Goal: Information Seeking & Learning: Learn about a topic

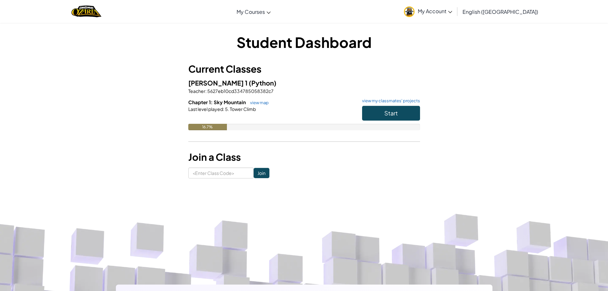
click at [383, 112] on button "Start" at bounding box center [391, 113] width 58 height 15
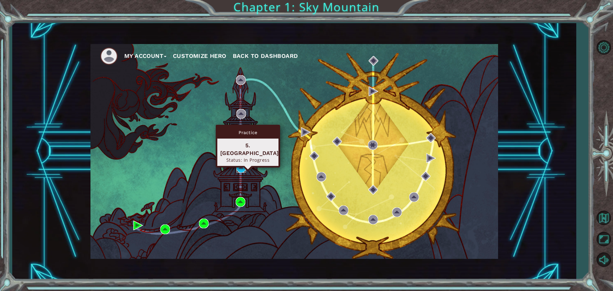
click at [242, 165] on img at bounding box center [241, 168] width 10 height 10
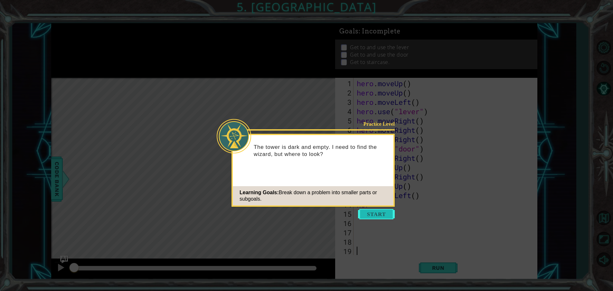
click at [374, 213] on button "Start" at bounding box center [376, 214] width 37 height 10
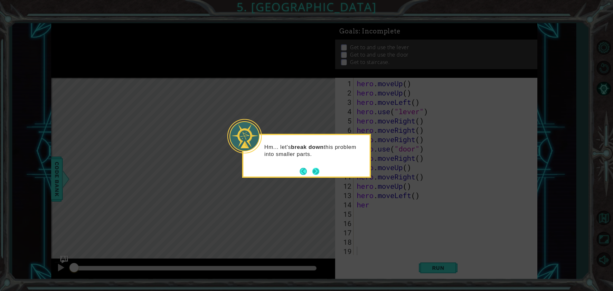
click at [316, 172] on button "Next" at bounding box center [315, 171] width 9 height 9
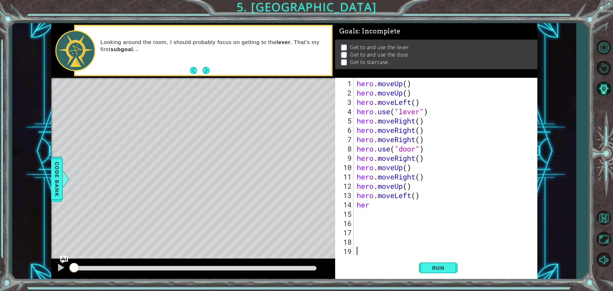
click at [374, 207] on div "hero . moveUp ( ) hero . moveUp ( ) hero . moveLeft ( ) hero . use ( "lever" ) …" at bounding box center [447, 177] width 183 height 196
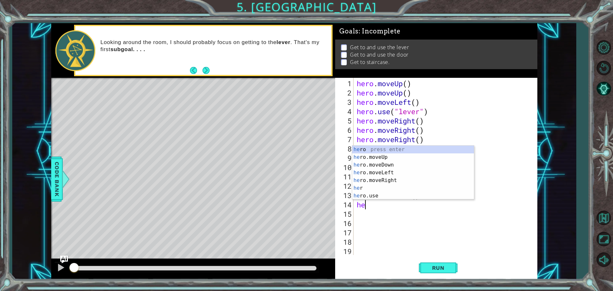
type textarea "h"
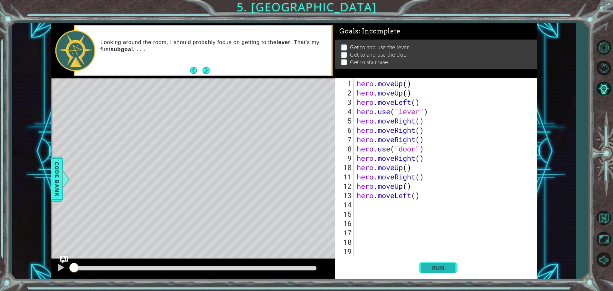
click at [437, 269] on span "Run" at bounding box center [438, 268] width 25 height 6
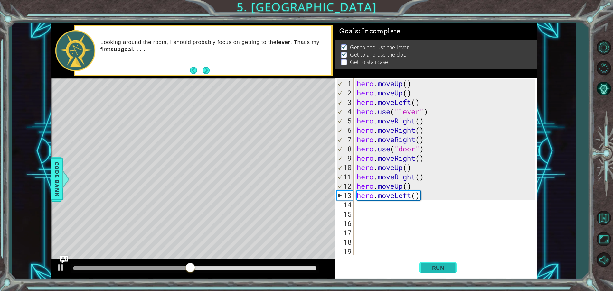
type textarea "h"
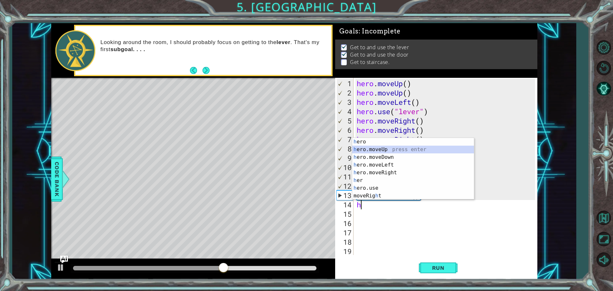
click at [384, 148] on div "h ero press enter h ero.moveUp press enter h ero.moveDown press enter h ero.mov…" at bounding box center [413, 176] width 122 height 77
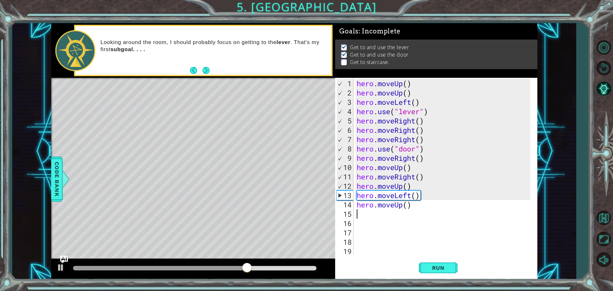
type textarea "h"
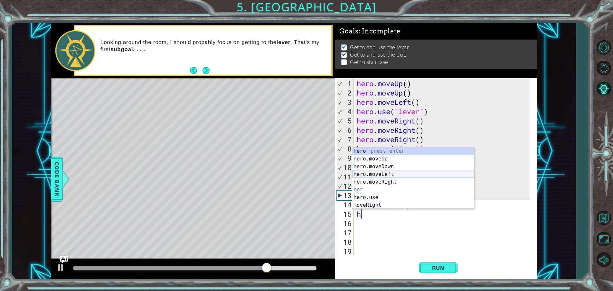
click at [367, 176] on div "h ero press enter h ero.moveUp press enter h ero.moveDown press enter h ero.mov…" at bounding box center [413, 186] width 122 height 77
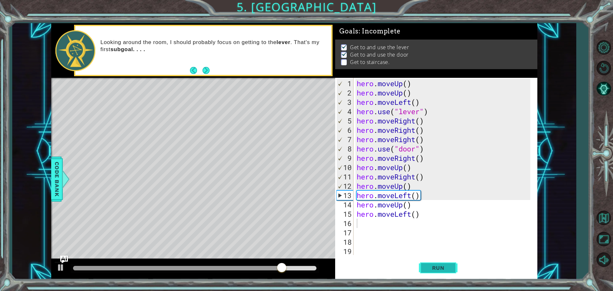
click at [423, 269] on button "Run" at bounding box center [438, 268] width 39 height 20
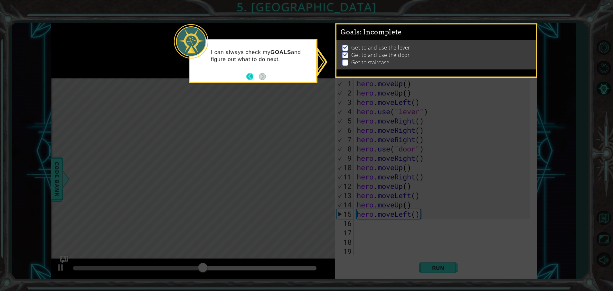
click at [247, 76] on button "Back" at bounding box center [252, 76] width 13 height 7
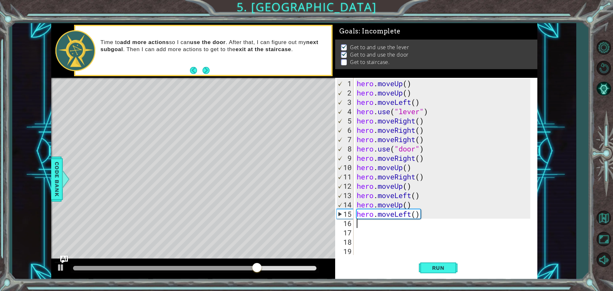
type textarea "h"
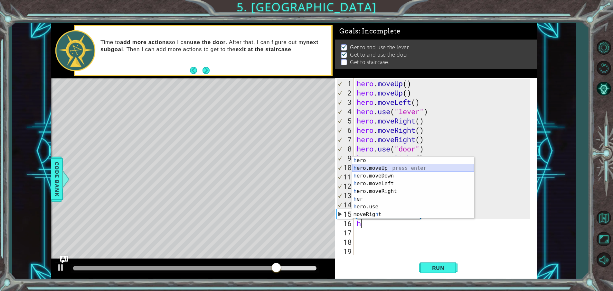
click at [381, 171] on div "h ero press enter h ero.moveUp press enter h ero.moveDown press enter h ero.mov…" at bounding box center [413, 195] width 122 height 77
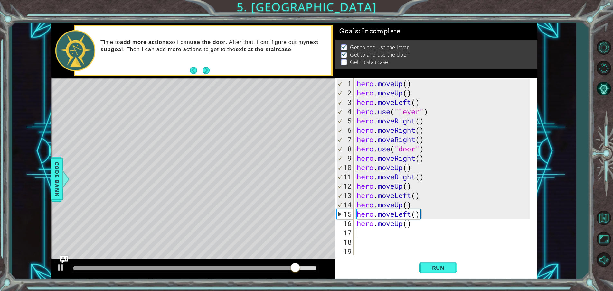
type textarea "h"
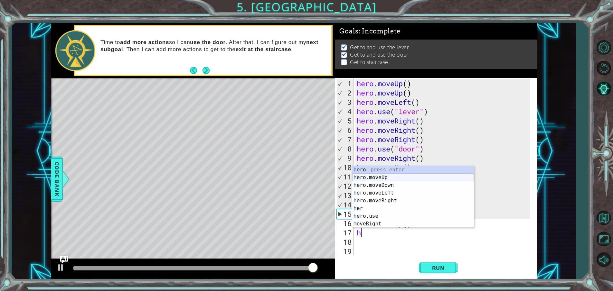
click at [383, 176] on div "h ero press enter h ero.moveUp press enter h ero.moveDown press enter h ero.mov…" at bounding box center [413, 204] width 122 height 77
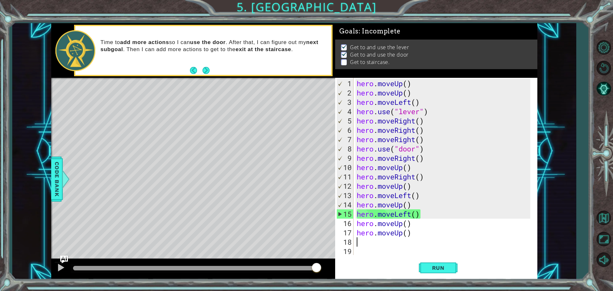
type textarea "h"
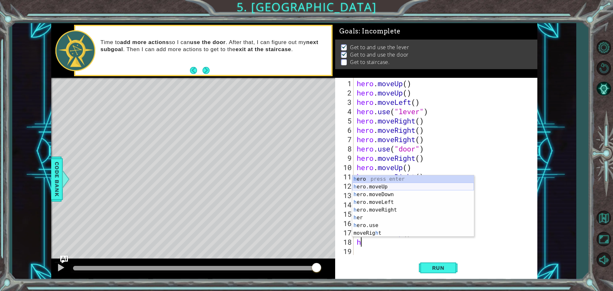
drag, startPoint x: 392, startPoint y: 190, endPoint x: 395, endPoint y: 196, distance: 7.5
click at [393, 193] on div "h ero press enter h ero.moveUp press enter h ero.moveDown press enter h ero.mov…" at bounding box center [413, 214] width 122 height 77
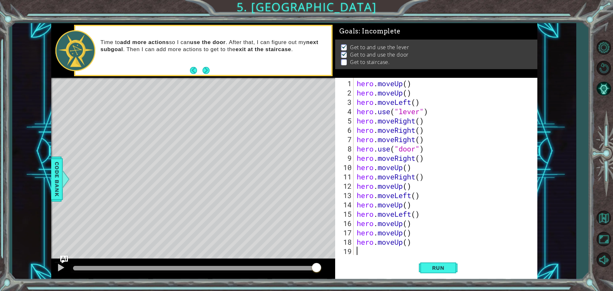
type textarea "h"
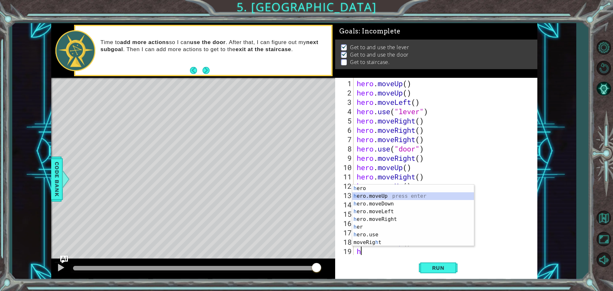
click at [390, 197] on div "h ero press enter h ero.moveUp press enter h ero.moveDown press enter h ero.mov…" at bounding box center [413, 223] width 122 height 77
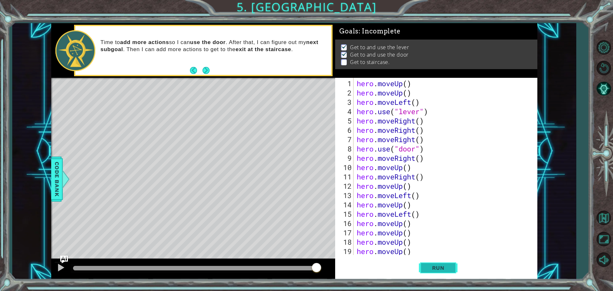
click at [422, 263] on button "Run" at bounding box center [438, 268] width 39 height 20
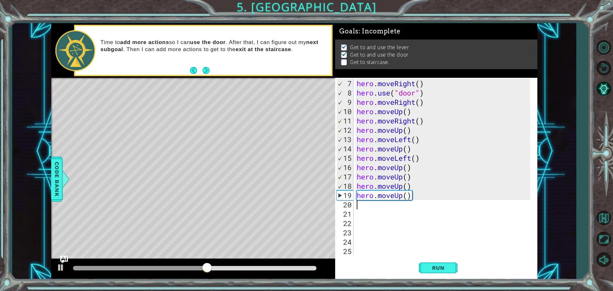
scroll to position [56, 0]
type textarea "h"
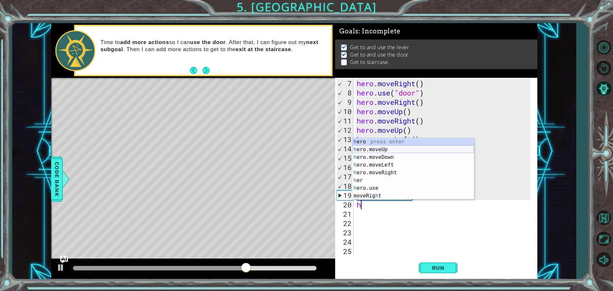
click at [409, 147] on div "h ero press enter h ero.moveUp press enter h ero.moveDown press enter h ero.mov…" at bounding box center [413, 176] width 122 height 77
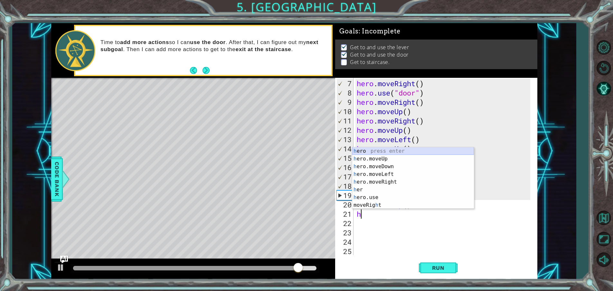
click at [374, 151] on div "h ero press enter h ero.moveUp press enter h ero.moveDown press enter h ero.mov…" at bounding box center [413, 186] width 122 height 77
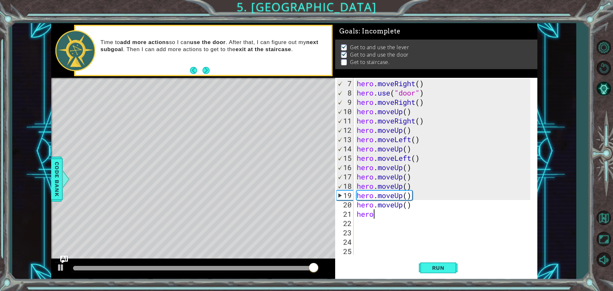
type textarea "hero."
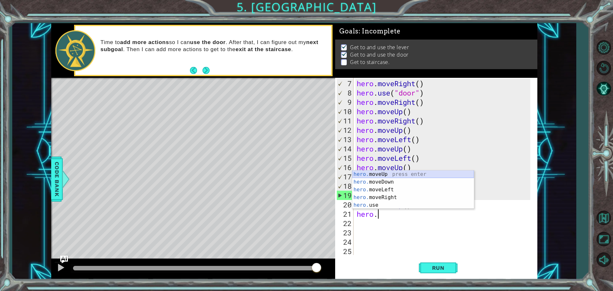
click at [371, 175] on div "hero. moveUp press enter hero. moveDown press enter hero. moveLeft press enter …" at bounding box center [413, 198] width 122 height 54
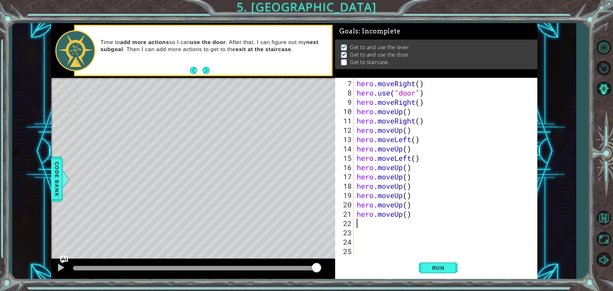
type textarea "h"
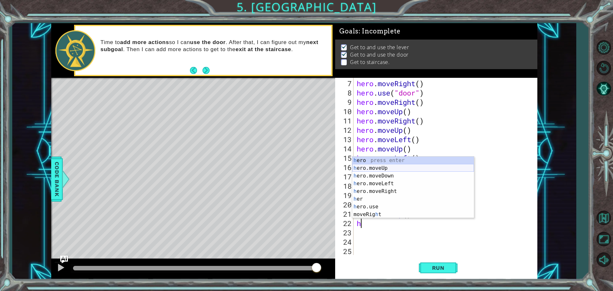
drag, startPoint x: 390, startPoint y: 167, endPoint x: 390, endPoint y: 175, distance: 8.1
click at [390, 167] on div "h ero press enter h ero.moveUp press enter h ero.moveDown press enter h ero.mov…" at bounding box center [413, 195] width 122 height 77
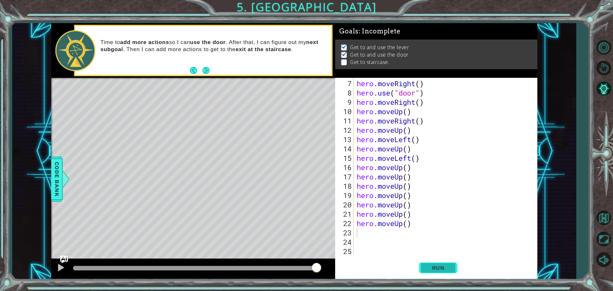
click at [441, 265] on span "Run" at bounding box center [438, 268] width 25 height 6
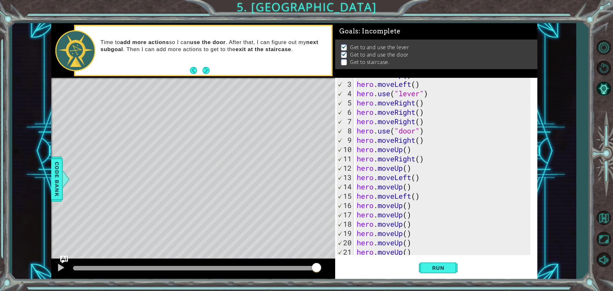
scroll to position [84, 0]
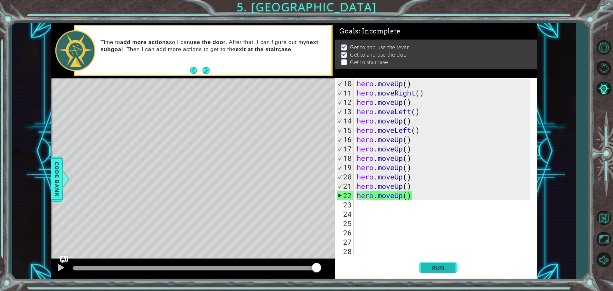
click at [443, 264] on button "Run" at bounding box center [438, 268] width 39 height 20
drag, startPoint x: 355, startPoint y: 193, endPoint x: 414, endPoint y: 193, distance: 58.9
click at [411, 193] on div "10 11 12 13 14 15 16 17 18 19 20 21 22 23 24 25 26 27 28 hero . moveUp ( ) hero…" at bounding box center [435, 166] width 200 height 177
click at [415, 193] on div "hero . moveUp ( ) hero . moveRight ( ) hero . moveUp ( ) hero . moveLeft ( ) he…" at bounding box center [445, 177] width 178 height 196
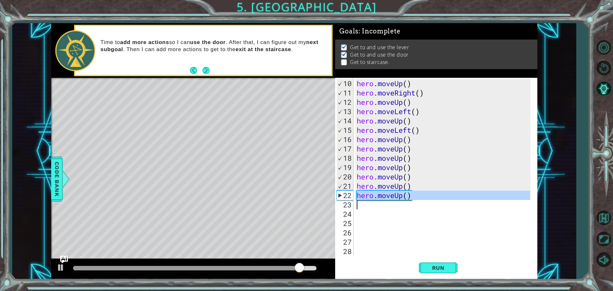
drag, startPoint x: 415, startPoint y: 193, endPoint x: 409, endPoint y: 196, distance: 6.6
click at [414, 194] on div "hero . moveUp ( ) hero . moveRight ( ) hero . moveUp ( ) hero . moveLeft ( ) he…" at bounding box center [445, 177] width 178 height 196
click at [409, 196] on div "hero . moveUp ( ) hero . moveRight ( ) hero . moveUp ( ) hero . moveLeft ( ) he…" at bounding box center [445, 177] width 178 height 196
type textarea "hero.moveUp()"
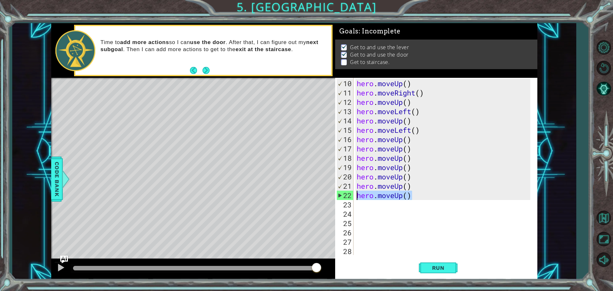
drag, startPoint x: 409, startPoint y: 196, endPoint x: 353, endPoint y: 196, distance: 55.7
click at [353, 196] on div "hero.moveUp() 10 11 12 13 14 15 16 17 18 19 20 21 22 23 24 25 26 27 28 hero . m…" at bounding box center [435, 166] width 200 height 177
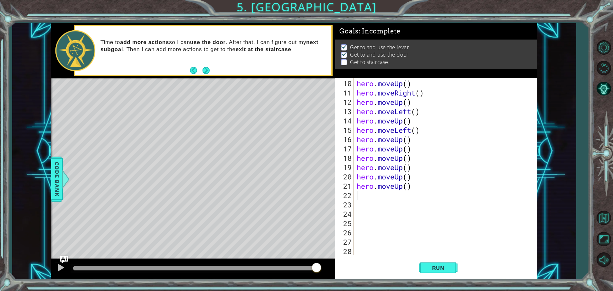
type textarea "h"
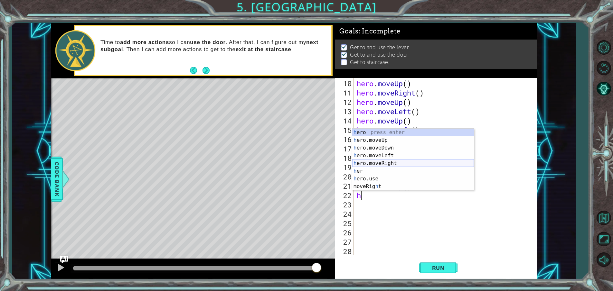
click at [396, 161] on div "h ero press enter h ero.moveUp press enter h ero.moveDown press enter h ero.mov…" at bounding box center [413, 167] width 122 height 77
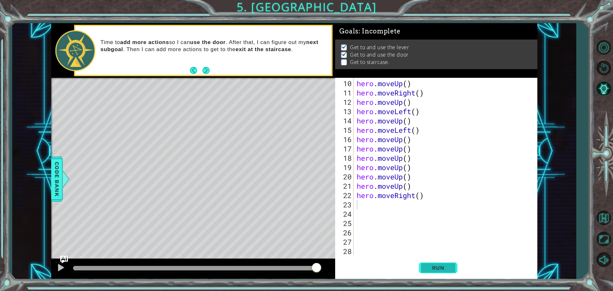
click at [448, 267] on span "Run" at bounding box center [438, 268] width 25 height 6
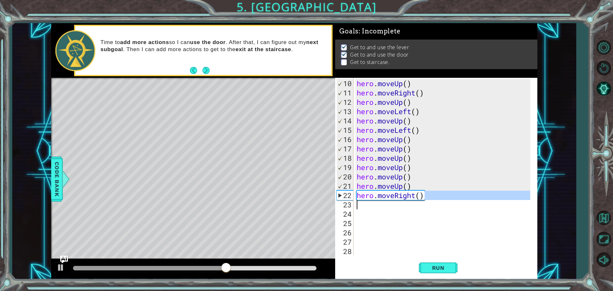
drag, startPoint x: 427, startPoint y: 195, endPoint x: 359, endPoint y: 197, distance: 68.0
click at [352, 198] on div "10 11 12 13 14 15 16 17 18 19 20 21 22 23 24 25 26 27 28 29 hero . moveUp ( ) h…" at bounding box center [435, 166] width 200 height 177
type textarea "hero.moveRight()"
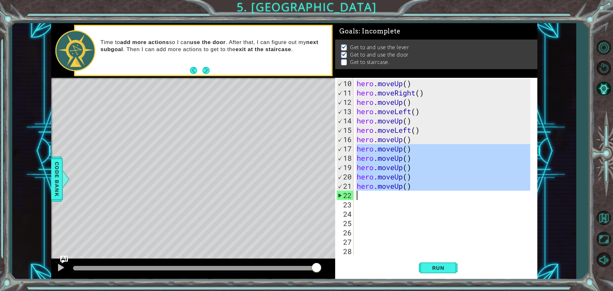
drag, startPoint x: 357, startPoint y: 148, endPoint x: 422, endPoint y: 191, distance: 77.6
click at [422, 191] on div "hero . moveUp ( ) hero . moveRight ( ) hero . moveUp ( ) hero . moveLeft ( ) he…" at bounding box center [445, 177] width 178 height 196
type textarea "hero.moveUp()"
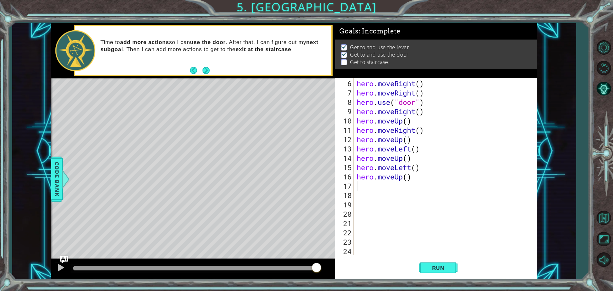
scroll to position [47, 0]
type textarea "hero.moveUp()"
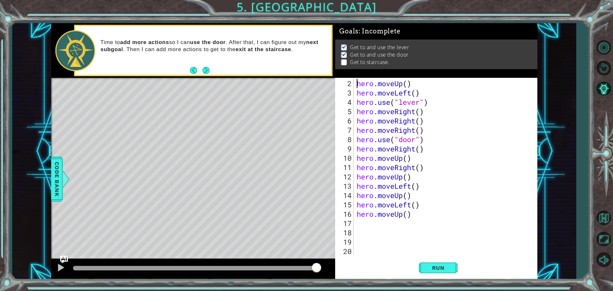
scroll to position [0, 0]
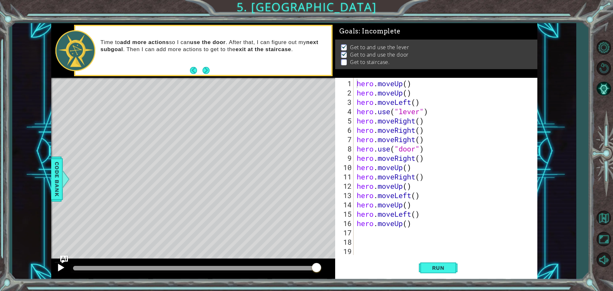
click at [59, 266] on div at bounding box center [61, 268] width 8 height 8
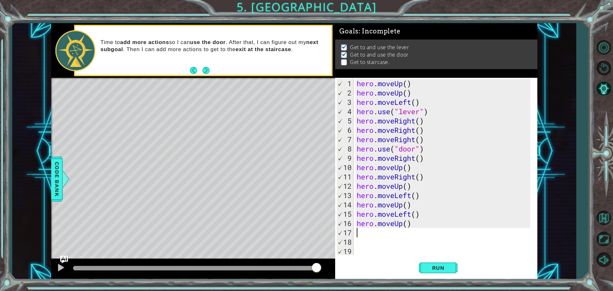
click at [360, 233] on div "hero . moveUp ( ) hero . moveUp ( ) hero . moveLeft ( ) hero . use ( "lever" ) …" at bounding box center [445, 177] width 178 height 196
type textarea "h"
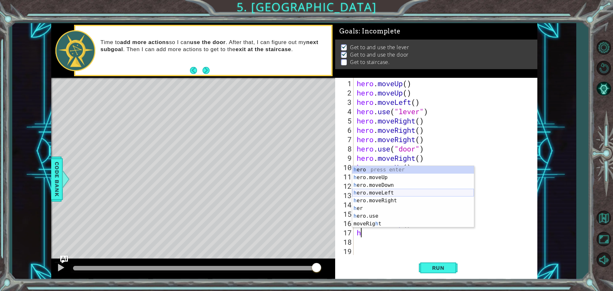
click at [388, 193] on div "h ero press enter h ero.moveUp press enter h ero.moveDown press enter h ero.mov…" at bounding box center [413, 204] width 122 height 77
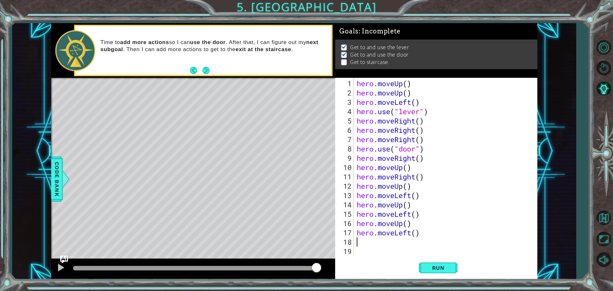
type textarea "h"
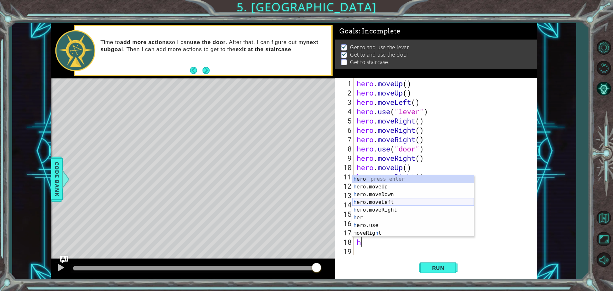
click at [397, 206] on div "h ero press enter h ero.moveUp press enter h ero.moveDown press enter h ero.mov…" at bounding box center [413, 214] width 122 height 77
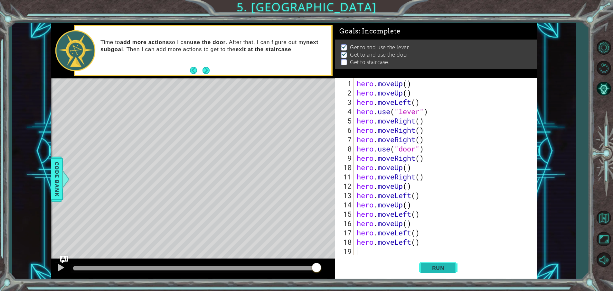
click at [434, 272] on span "Run" at bounding box center [438, 268] width 25 height 6
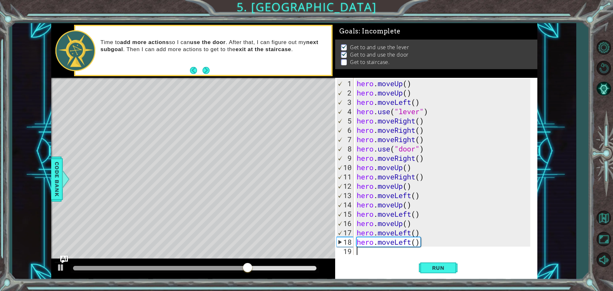
type textarea "h"
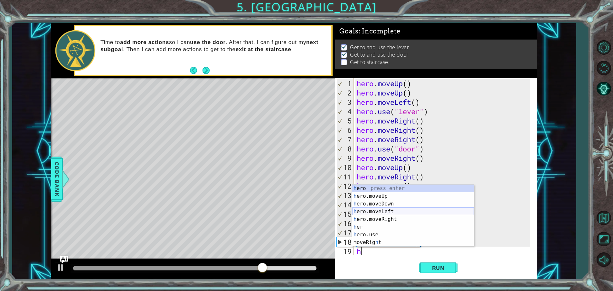
click at [389, 212] on div "h ero press enter h ero.moveUp press enter h ero.moveDown press enter h ero.mov…" at bounding box center [413, 223] width 122 height 77
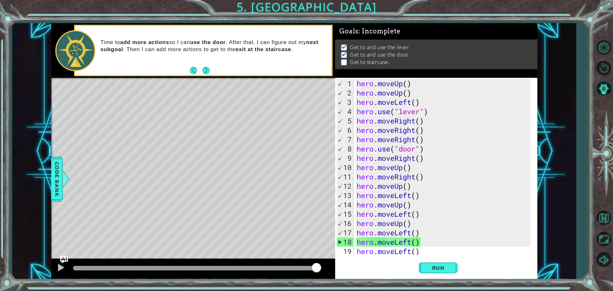
scroll to position [75, 0]
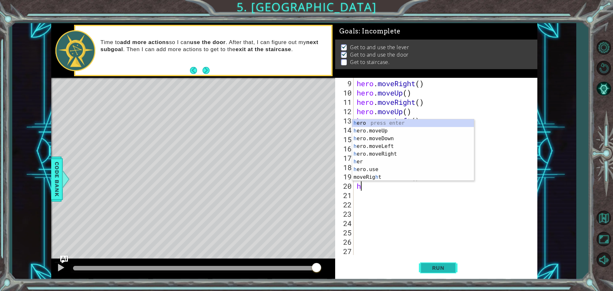
type textarea "h"
click at [450, 266] on span "Run" at bounding box center [438, 268] width 25 height 6
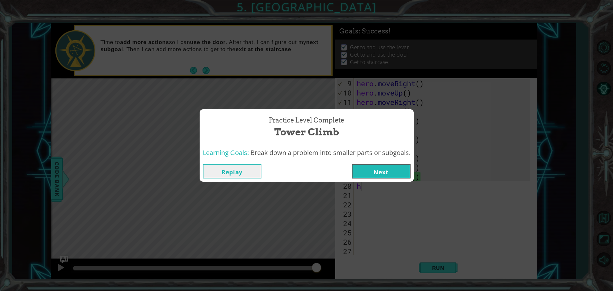
click at [382, 168] on button "Next" at bounding box center [381, 171] width 59 height 14
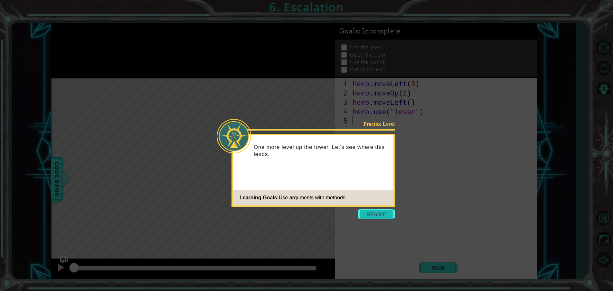
click at [379, 214] on button "Start" at bounding box center [376, 214] width 37 height 10
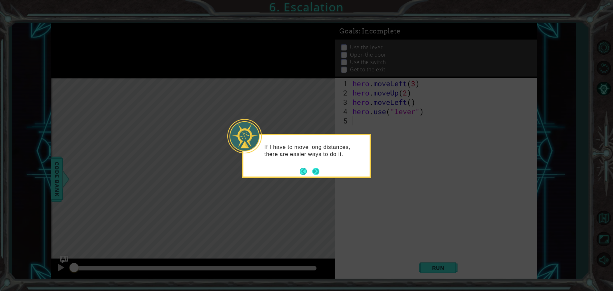
click at [318, 172] on button "Next" at bounding box center [315, 171] width 11 height 11
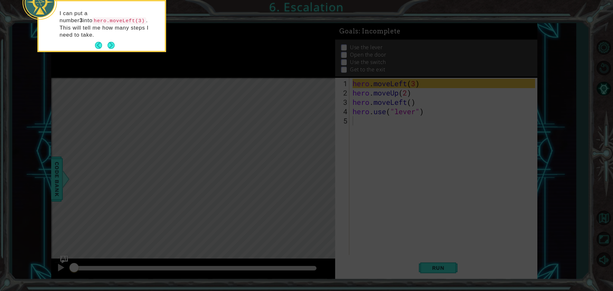
drag, startPoint x: 110, startPoint y: 40, endPoint x: 181, endPoint y: 43, distance: 70.9
click at [181, 43] on body "1 ההההההההההההההההההההההההההההההההההההההההההההההההההההההההההההההההההההההההההההה…" at bounding box center [306, 145] width 613 height 291
click at [111, 40] on button "Next" at bounding box center [111, 46] width 12 height 12
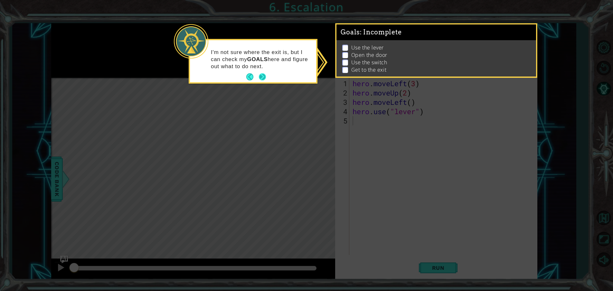
click at [261, 76] on button "Next" at bounding box center [263, 77] width 8 height 8
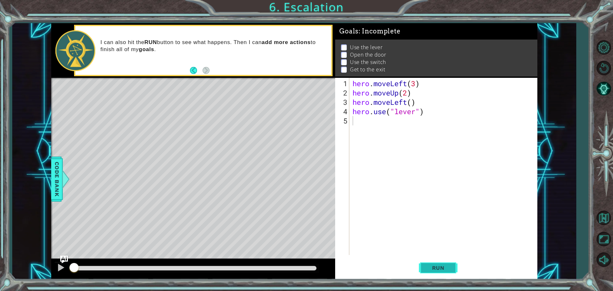
click at [439, 269] on span "Run" at bounding box center [438, 268] width 25 height 6
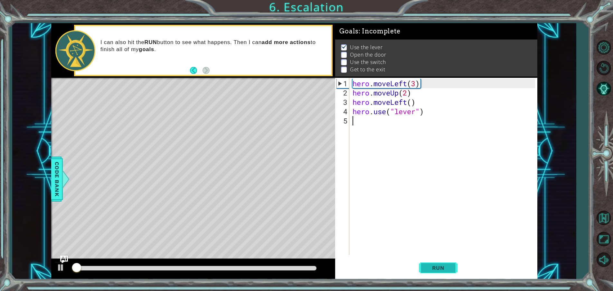
scroll to position [3, 0]
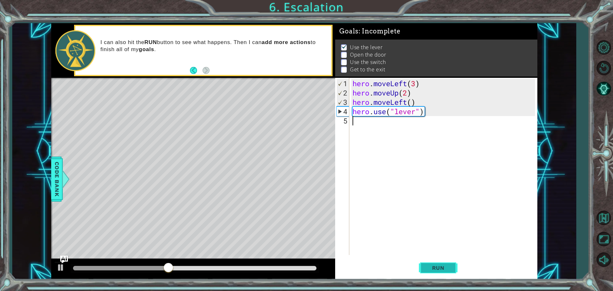
type textarea "g"
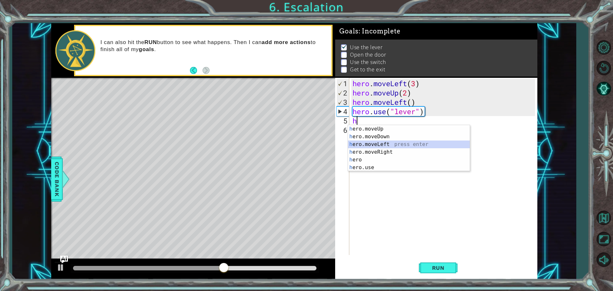
click at [370, 144] on div "h ero.moveUp press enter h ero.moveDown press enter h ero.moveLeft press enter …" at bounding box center [409, 156] width 122 height 62
type textarea "hero.moveLeft(1)"
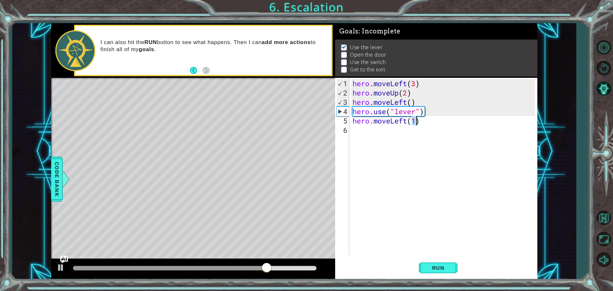
click at [356, 134] on div "hero . moveLeft ( 3 ) hero . moveUp ( 2 ) hero . moveLeft ( ) hero . use ( "lev…" at bounding box center [444, 177] width 187 height 196
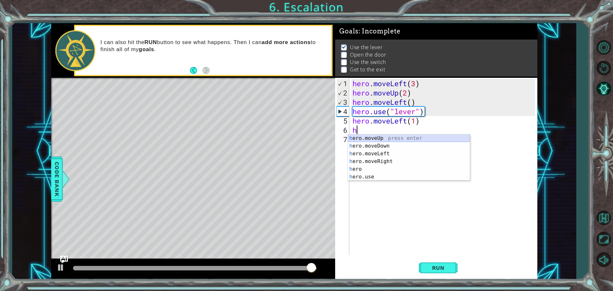
click at [364, 138] on div "h ero.moveUp press enter h ero.moveDown press enter h ero.moveLeft press enter …" at bounding box center [409, 166] width 122 height 62
type textarea "hero.moveUp(1)"
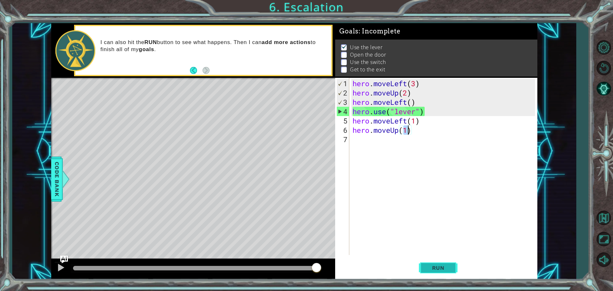
click at [450, 268] on span "Run" at bounding box center [438, 268] width 25 height 6
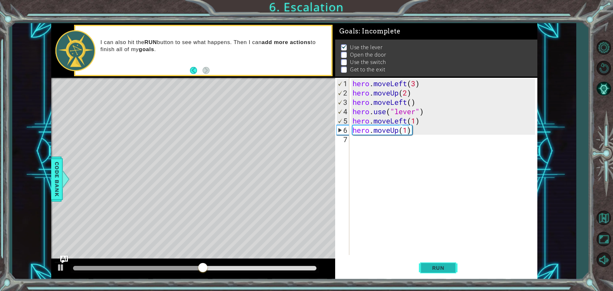
click at [449, 273] on button "Run" at bounding box center [438, 268] width 39 height 20
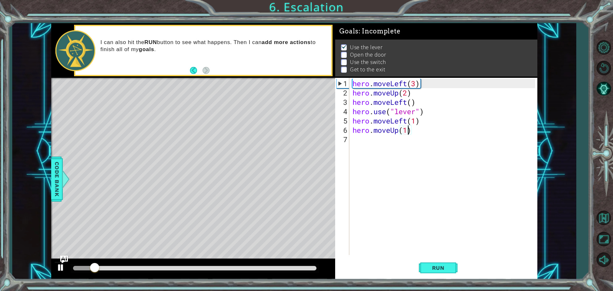
click at [61, 266] on div at bounding box center [61, 268] width 8 height 8
click at [53, 267] on div at bounding box center [193, 269] width 284 height 21
drag, startPoint x: 96, startPoint y: 267, endPoint x: 37, endPoint y: 267, distance: 58.9
click at [37, 267] on div "1 ההההההההההההההההההההההההההההההההההההההההההההההההההההההההההההההההההההההההההההה…" at bounding box center [294, 151] width 564 height 256
click at [567, 106] on div "1 ההההההההההההההההההההההההההההההההההההההההההההההההההההההההההההההההההההההההההההה…" at bounding box center [294, 151] width 564 height 256
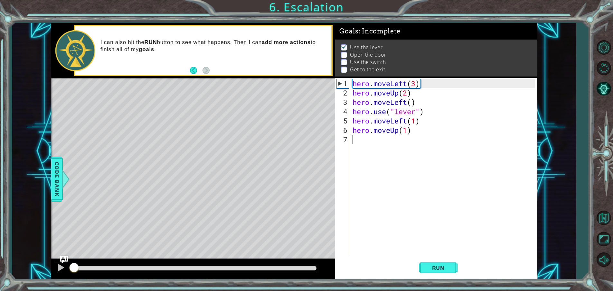
click at [358, 137] on div "hero . moveLeft ( 3 ) hero . moveUp ( 2 ) hero . moveLeft ( ) hero . use ( "lev…" at bounding box center [444, 177] width 187 height 196
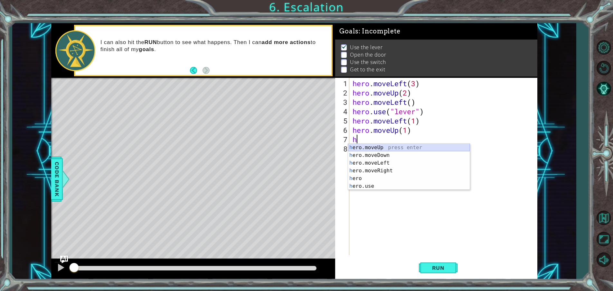
click at [392, 145] on div "h ero.moveUp press enter h ero.moveDown press enter h ero.moveLeft press enter …" at bounding box center [409, 175] width 122 height 62
type textarea "hero.moveUp(1)"
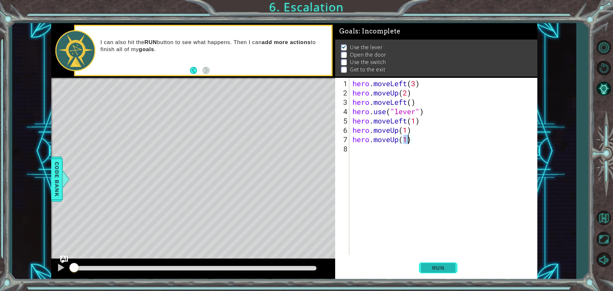
click at [423, 267] on button "Run" at bounding box center [438, 268] width 39 height 20
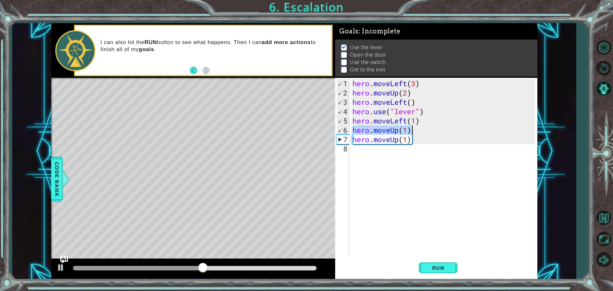
drag, startPoint x: 353, startPoint y: 131, endPoint x: 412, endPoint y: 131, distance: 58.9
click at [414, 131] on div "hero . moveLeft ( 3 ) hero . moveUp ( 2 ) hero . moveLeft ( ) hero . use ( "lev…" at bounding box center [444, 177] width 187 height 196
drag, startPoint x: 351, startPoint y: 140, endPoint x: 376, endPoint y: 140, distance: 24.8
click at [413, 141] on div "hero . moveLeft ( 3 ) hero . moveUp ( 2 ) hero . moveLeft ( ) hero . use ( "lev…" at bounding box center [443, 166] width 184 height 177
click at [384, 176] on div "hero . moveLeft ( 3 ) hero . moveUp ( 2 ) hero . moveLeft ( ) hero . use ( "lev…" at bounding box center [444, 177] width 187 height 196
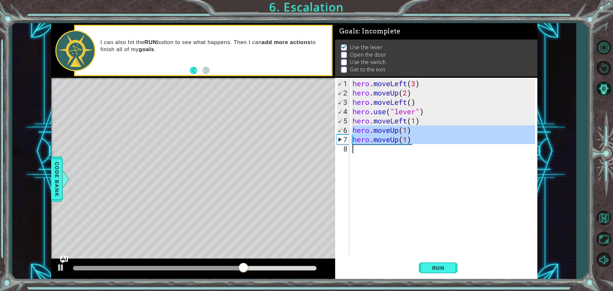
drag, startPoint x: 353, startPoint y: 131, endPoint x: 415, endPoint y: 146, distance: 64.5
click at [415, 146] on div "hero . moveLeft ( 3 ) hero . moveUp ( 2 ) hero . moveLeft ( ) hero . use ( "lev…" at bounding box center [444, 177] width 187 height 196
type textarea "hero.moveUp(1)"
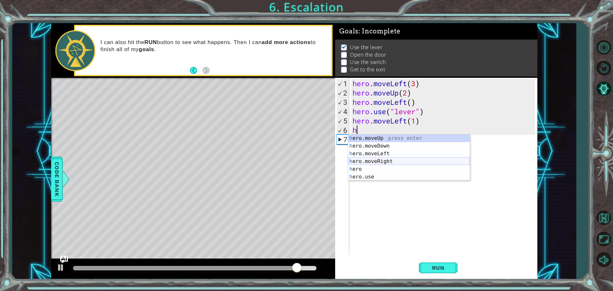
click at [367, 159] on div "h ero.moveUp press enter h ero.moveDown press enter h ero.moveLeft press enter …" at bounding box center [409, 166] width 122 height 62
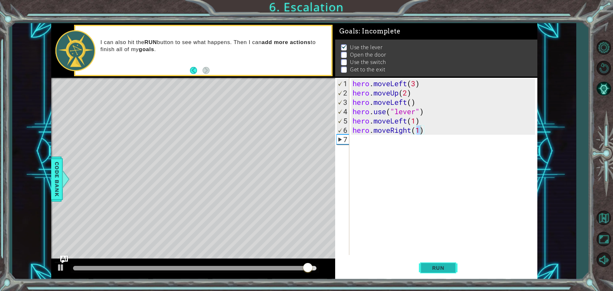
click at [442, 266] on span "Run" at bounding box center [438, 268] width 25 height 6
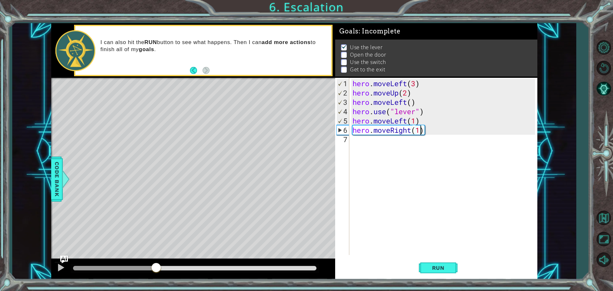
click at [156, 268] on div at bounding box center [114, 268] width 83 height 5
click at [63, 270] on div at bounding box center [61, 268] width 8 height 8
drag, startPoint x: 126, startPoint y: 266, endPoint x: 73, endPoint y: 267, distance: 53.2
click at [71, 265] on div at bounding box center [195, 268] width 249 height 9
click at [102, 267] on div at bounding box center [87, 268] width 29 height 5
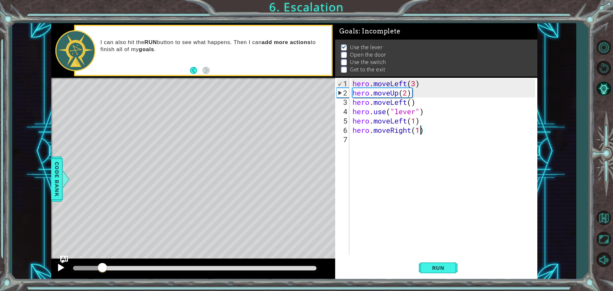
click at [61, 265] on div at bounding box center [61, 268] width 8 height 8
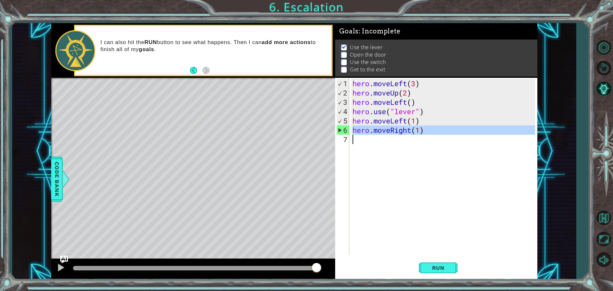
drag, startPoint x: 352, startPoint y: 127, endPoint x: 421, endPoint y: 132, distance: 69.1
click at [422, 134] on div "hero . moveLeft ( 3 ) hero . moveUp ( 2 ) hero . moveLeft ( ) hero . use ( "lev…" at bounding box center [444, 177] width 187 height 196
type textarea "hero.moveRight(1)"
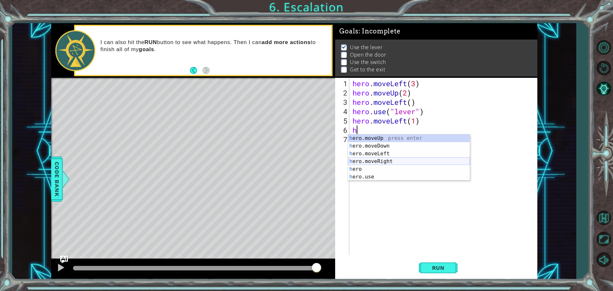
click at [426, 164] on div "h ero.moveUp press enter h ero.moveDown press enter h ero.moveLeft press enter …" at bounding box center [409, 166] width 122 height 62
type textarea "hero.moveRight(1)"
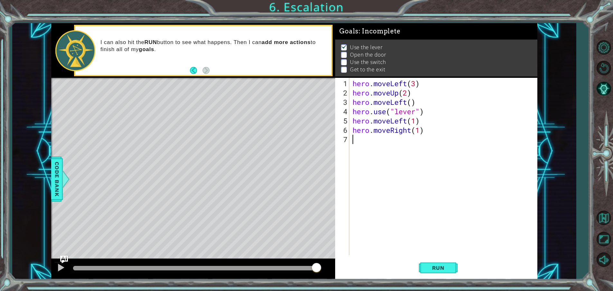
click at [379, 142] on div "hero . moveLeft ( 3 ) hero . moveUp ( 2 ) hero . moveLeft ( ) hero . use ( "lev…" at bounding box center [444, 177] width 187 height 196
click at [422, 130] on div "hero . moveLeft ( 3 ) hero . moveUp ( 2 ) hero . moveLeft ( ) hero . use ( "lev…" at bounding box center [444, 177] width 187 height 196
type textarea "hero.moveRight(4)"
click at [441, 265] on span "Run" at bounding box center [438, 268] width 25 height 6
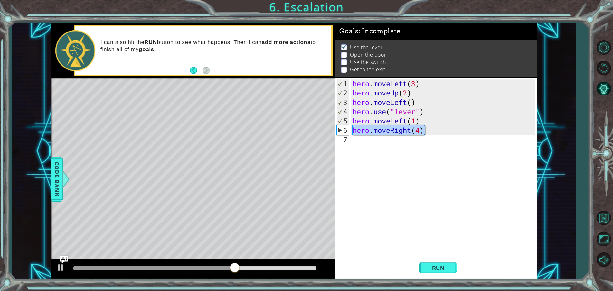
click at [303, 133] on div "1 ההההההההההההההההההההההההההההההההההההההההההההההההההההההההההההההההההההההההההההה…" at bounding box center [294, 151] width 486 height 256
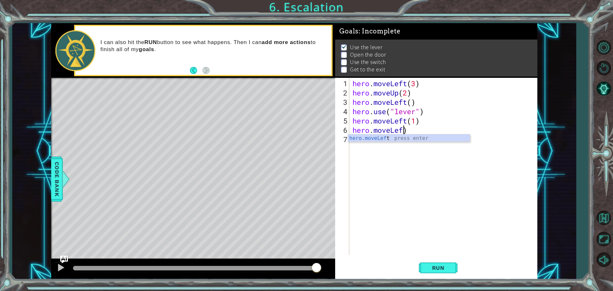
type textarea "hero.moveLeft(1)"
click at [56, 270] on button at bounding box center [60, 268] width 13 height 13
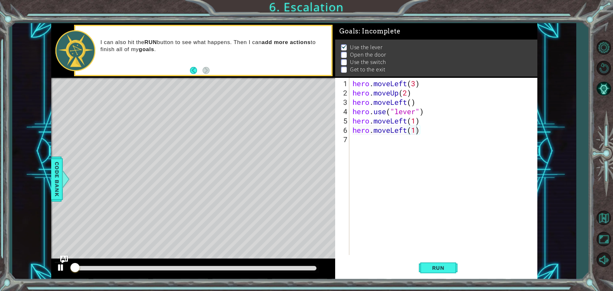
click at [60, 268] on div at bounding box center [61, 268] width 8 height 8
click at [425, 270] on button "Run" at bounding box center [438, 268] width 39 height 20
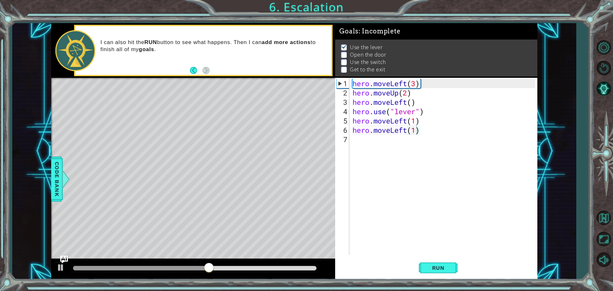
drag, startPoint x: 350, startPoint y: 129, endPoint x: 387, endPoint y: 136, distance: 38.0
click at [387, 136] on div "hero.moveLeft(1) 1 2 3 4 5 6 7 hero . moveLeft ( 3 ) hero . moveUp ( 2 ) hero .…" at bounding box center [435, 166] width 200 height 177
drag, startPoint x: 351, startPoint y: 129, endPoint x: 430, endPoint y: 131, distance: 78.6
click at [430, 131] on div "hero . moveLeft ( 3 ) hero . moveUp ( 2 ) hero . moveLeft ( ) hero . use ( "lev…" at bounding box center [443, 166] width 184 height 177
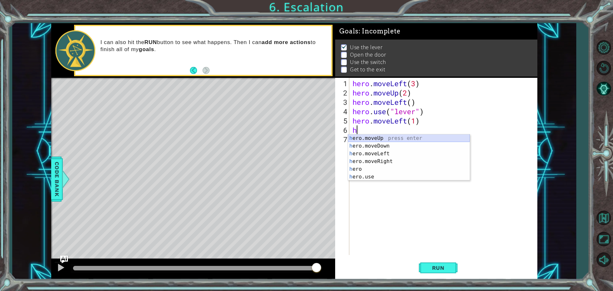
click at [420, 141] on div "h ero.moveUp press enter h ero.moveDown press enter h ero.moveLeft press enter …" at bounding box center [409, 166] width 122 height 62
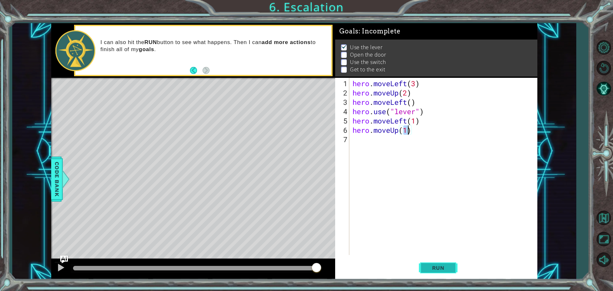
click at [435, 268] on span "Run" at bounding box center [438, 268] width 25 height 6
type textarea "hero.moveUp(2)"
click at [450, 268] on button "Run" at bounding box center [438, 268] width 39 height 20
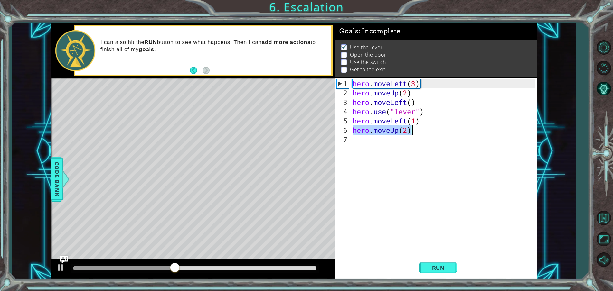
drag, startPoint x: 353, startPoint y: 130, endPoint x: 441, endPoint y: 127, distance: 88.0
click at [441, 127] on div "hero . moveLeft ( 3 ) hero . moveUp ( 2 ) hero . moveLeft ( ) hero . use ( "lev…" at bounding box center [444, 177] width 187 height 196
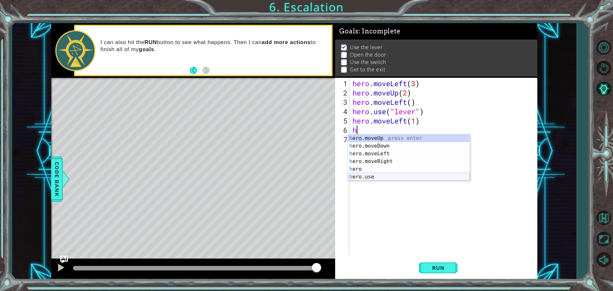
click at [427, 179] on div "h ero.moveUp press enter h ero.moveDown press enter h ero.moveLeft press enter …" at bounding box center [409, 166] width 122 height 62
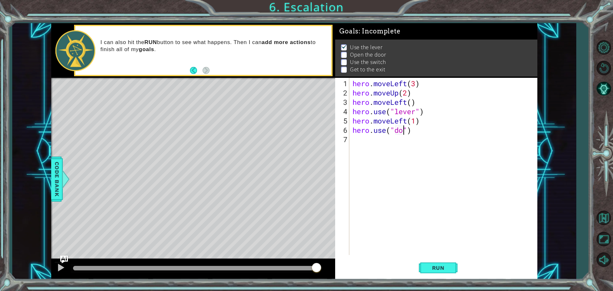
scroll to position [0, 3]
type textarea "hero.use("door")"
click at [437, 268] on span "Run" at bounding box center [438, 268] width 25 height 6
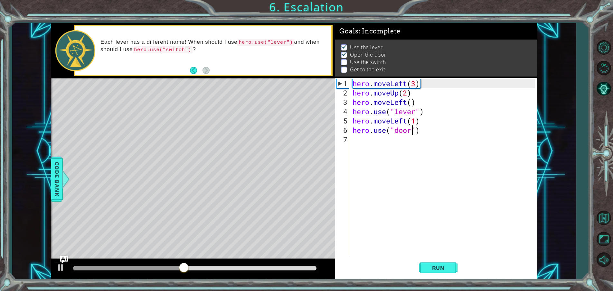
click at [355, 139] on div "hero . moveLeft ( 3 ) hero . moveUp ( 2 ) hero . moveLeft ( ) hero . use ( "lev…" at bounding box center [444, 177] width 187 height 196
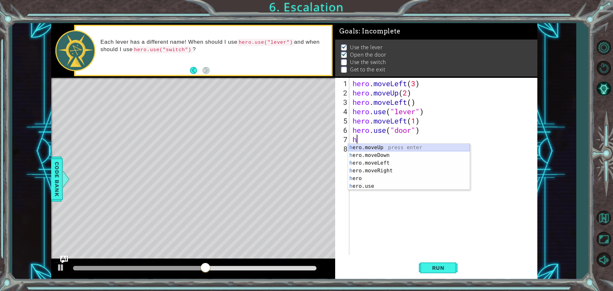
click at [374, 148] on div "h ero.moveUp press enter h ero.moveDown press enter h ero.moveLeft press enter …" at bounding box center [409, 175] width 122 height 62
type textarea "hero.moveUp(1)"
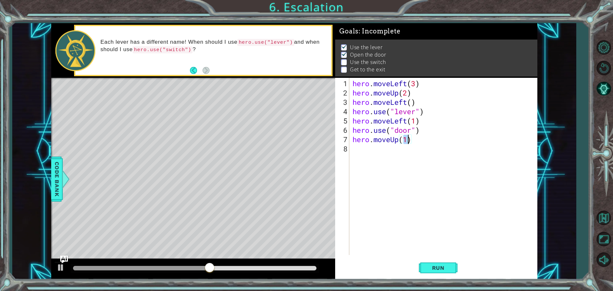
click at [370, 148] on div "hero . moveLeft ( 3 ) hero . moveUp ( 2 ) hero . moveLeft ( ) hero . use ( "lev…" at bounding box center [444, 177] width 187 height 196
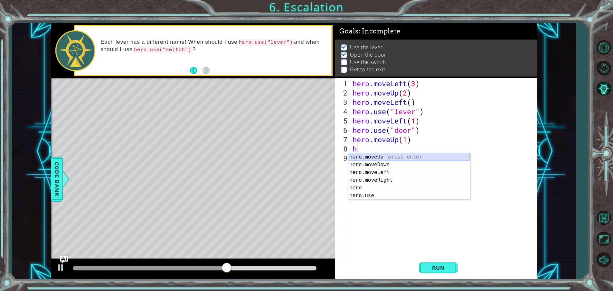
click at [353, 155] on div "h ero.moveUp press enter h ero.moveDown press enter h ero.moveLeft press enter …" at bounding box center [409, 184] width 122 height 62
type textarea "hero.moveUp(1)"
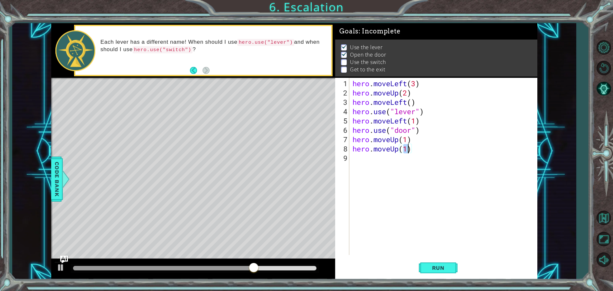
click at [366, 156] on div "hero . moveLeft ( 3 ) hero . moveUp ( 2 ) hero . moveLeft ( ) hero . use ( "lev…" at bounding box center [444, 177] width 187 height 196
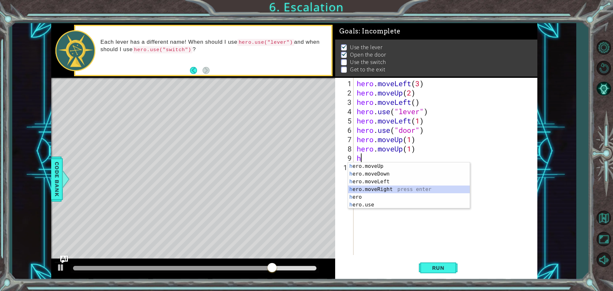
click at [375, 188] on div "h ero.moveUp press enter h ero.moveDown press enter h ero.moveLeft press enter …" at bounding box center [409, 194] width 122 height 62
type textarea "hero.moveRight(1)"
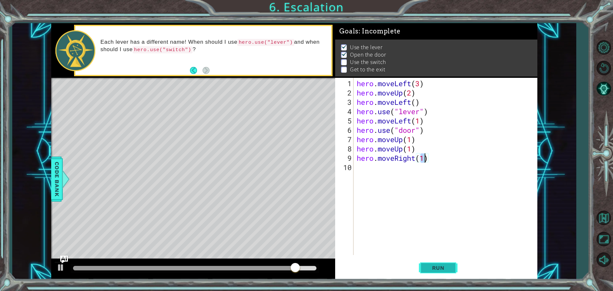
click at [446, 271] on span "Run" at bounding box center [438, 268] width 25 height 6
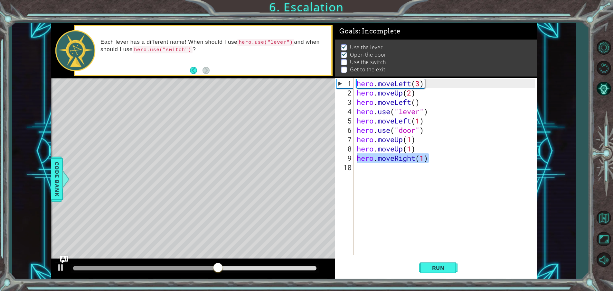
drag, startPoint x: 435, startPoint y: 159, endPoint x: 358, endPoint y: 161, distance: 76.7
click at [358, 161] on div "hero . moveLeft ( 3 ) hero . moveUp ( 2 ) hero . moveLeft ( ) hero . use ( "lev…" at bounding box center [447, 177] width 183 height 196
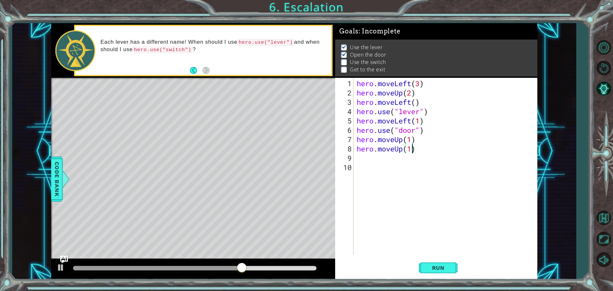
click at [412, 150] on div "hero . moveLeft ( 3 ) hero . moveUp ( 2 ) hero . moveLeft ( ) hero . use ( "lev…" at bounding box center [447, 177] width 183 height 196
type textarea "hero.moveUp(3)"
click at [435, 265] on span "Run" at bounding box center [438, 268] width 25 height 6
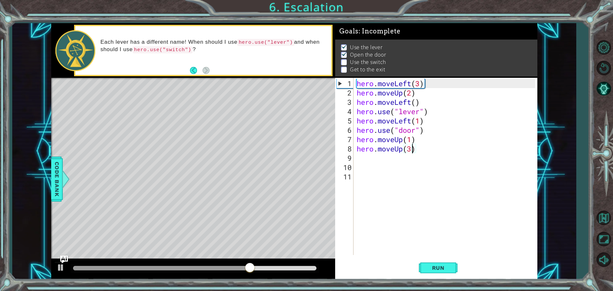
click at [412, 150] on div "hero . moveLeft ( 3 ) hero . moveUp ( 2 ) hero . moveLeft ( ) hero . use ( "lev…" at bounding box center [447, 177] width 183 height 196
type textarea "hero.moveUp(3)"
drag, startPoint x: 416, startPoint y: 150, endPoint x: 356, endPoint y: 148, distance: 59.9
click at [356, 148] on div "hero . moveLeft ( 3 ) hero . moveUp ( 2 ) hero . moveLeft ( ) hero . use ( "lev…" at bounding box center [447, 177] width 183 height 196
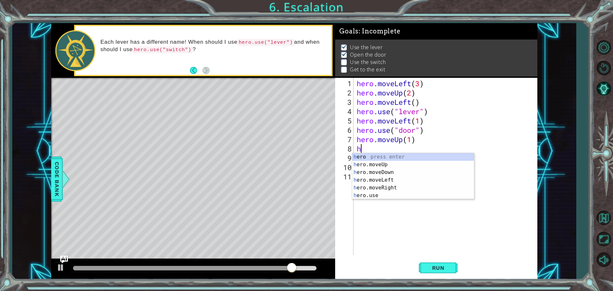
drag, startPoint x: 400, startPoint y: 183, endPoint x: 401, endPoint y: 187, distance: 3.7
click at [401, 186] on div "h ero press enter h ero.moveUp press enter h ero.moveDown press enter h ero.mov…" at bounding box center [413, 184] width 122 height 62
type textarea "hero.moveUp(1)"
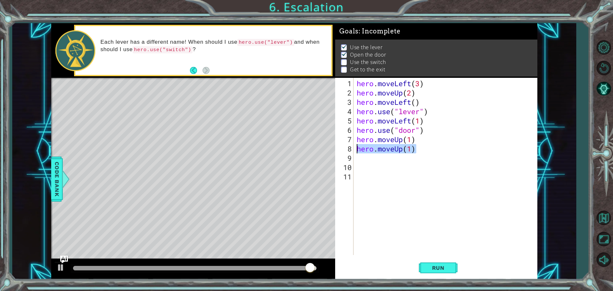
click at [305, 148] on div "1 ההההההההההההההההההההההההההההההההההההההההההההההההההההההההההההההההההההההההההההה…" at bounding box center [294, 151] width 486 height 256
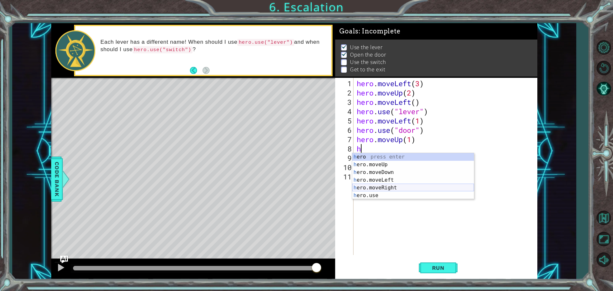
click at [399, 187] on div "h ero press enter h ero.moveUp press enter h ero.moveDown press enter h ero.mov…" at bounding box center [413, 184] width 122 height 62
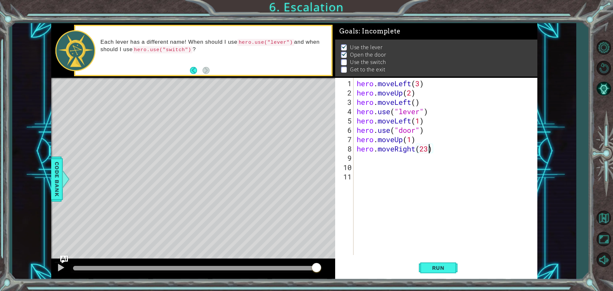
scroll to position [0, 3]
click at [435, 271] on span "Run" at bounding box center [438, 268] width 25 height 6
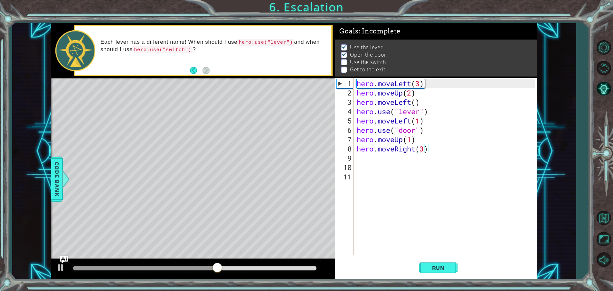
drag, startPoint x: 410, startPoint y: 141, endPoint x: 414, endPoint y: 140, distance: 3.4
click at [412, 140] on div "hero . moveLeft ( 3 ) hero . moveUp ( 2 ) hero . moveLeft ( ) hero . use ( "lev…" at bounding box center [447, 177] width 183 height 196
click at [413, 140] on div "hero . moveLeft ( 3 ) hero . moveUp ( 2 ) hero . moveLeft ( ) hero . use ( "lev…" at bounding box center [447, 177] width 183 height 196
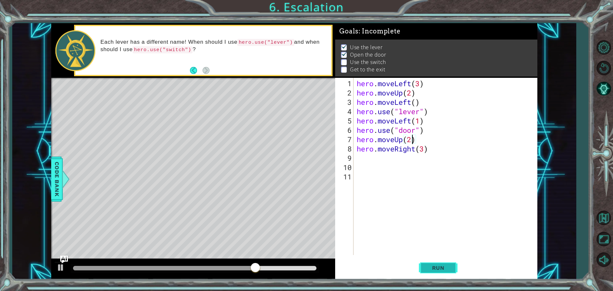
click at [442, 265] on span "Run" at bounding box center [438, 268] width 25 height 6
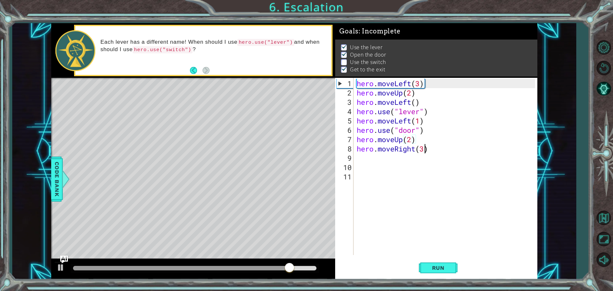
click at [424, 150] on div "hero . moveLeft ( 3 ) hero . moveUp ( 2 ) hero . moveLeft ( ) hero . use ( "lev…" at bounding box center [447, 177] width 183 height 196
type textarea "hero.moveRight()"
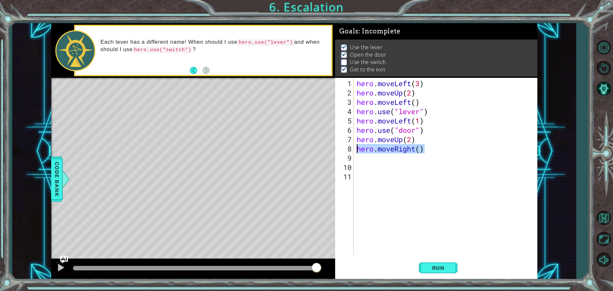
drag, startPoint x: 426, startPoint y: 149, endPoint x: 357, endPoint y: 152, distance: 69.3
click at [357, 152] on div "hero . moveLeft ( 3 ) hero . moveUp ( 2 ) hero . moveLeft ( ) hero . use ( "lev…" at bounding box center [447, 177] width 183 height 196
click at [412, 141] on div "hero . moveLeft ( 3 ) hero . moveUp ( 2 ) hero . moveLeft ( ) hero . use ( "lev…" at bounding box center [447, 177] width 183 height 196
type textarea "hero.moveUp(3)"
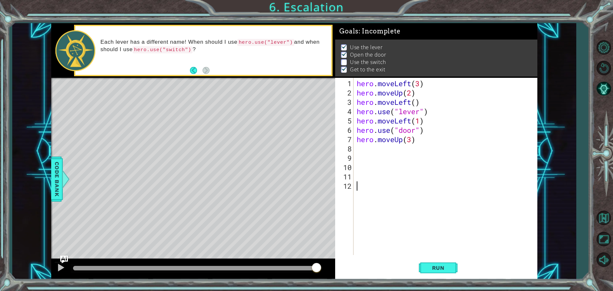
click at [347, 184] on div "12" at bounding box center [345, 186] width 17 height 9
click at [349, 185] on div "12" at bounding box center [345, 186] width 17 height 9
click at [348, 186] on div "12" at bounding box center [345, 186] width 17 height 9
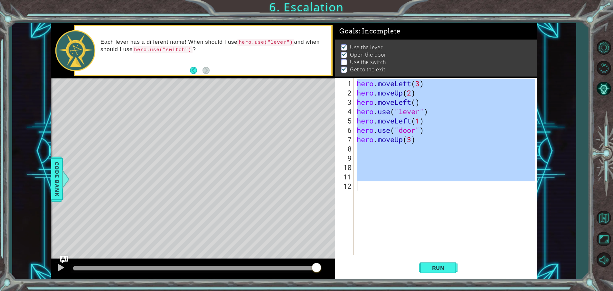
drag, startPoint x: 348, startPoint y: 186, endPoint x: 349, endPoint y: 69, distance: 117.2
click at [349, 69] on div "Goals : Incomplete Use the lever Open the door Use the switch Get to the exit 1…" at bounding box center [436, 151] width 202 height 256
click at [435, 266] on span "Run" at bounding box center [438, 268] width 25 height 6
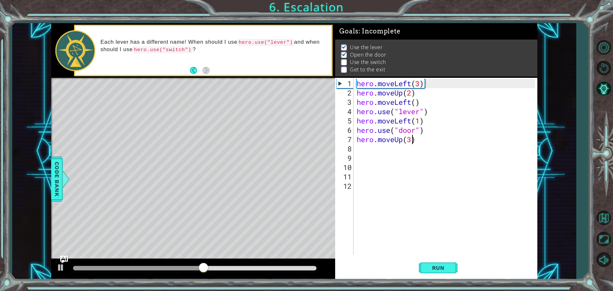
click at [411, 143] on div "hero . moveLeft ( 3 ) hero . moveUp ( 2 ) hero . moveLeft ( ) hero . use ( "lev…" at bounding box center [447, 177] width 183 height 196
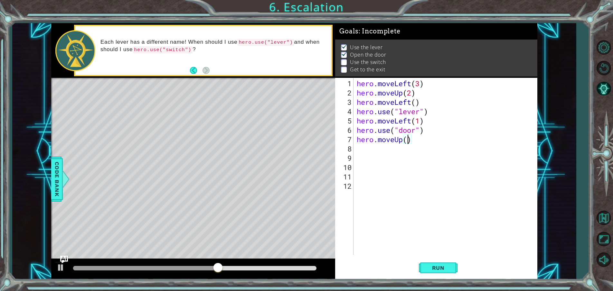
type textarea "hero.moveUp(1)"
click at [385, 148] on div "hero . moveLeft ( 3 ) hero . moveUp ( 2 ) hero . moveLeft ( ) hero . use ( "lev…" at bounding box center [447, 177] width 183 height 196
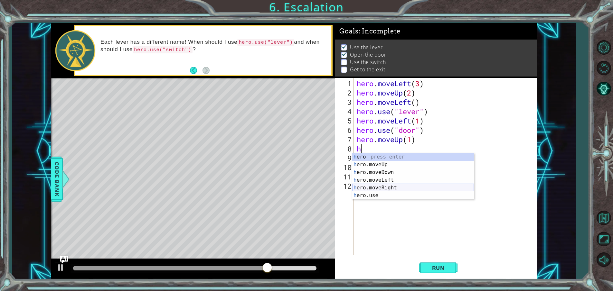
click at [401, 189] on div "h ero press enter h ero.moveUp press enter h ero.moveDown press enter h ero.mov…" at bounding box center [413, 184] width 122 height 62
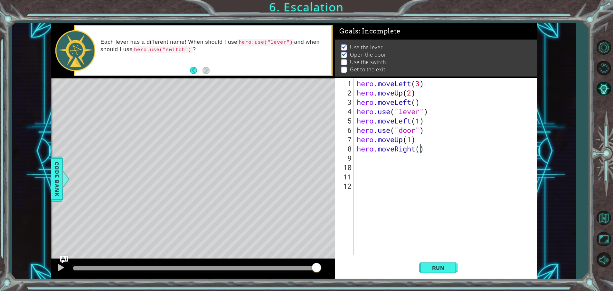
type textarea "hero.moveRight(2)"
click at [362, 160] on div "hero . moveLeft ( 3 ) hero . moveUp ( 2 ) hero . moveLeft ( ) hero . use ( "lev…" at bounding box center [447, 177] width 183 height 196
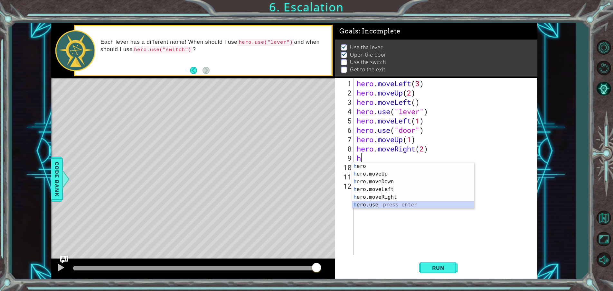
click at [366, 203] on div "h ero press enter h ero.moveUp press enter h ero.moveDown press enter h ero.mov…" at bounding box center [413, 194] width 122 height 62
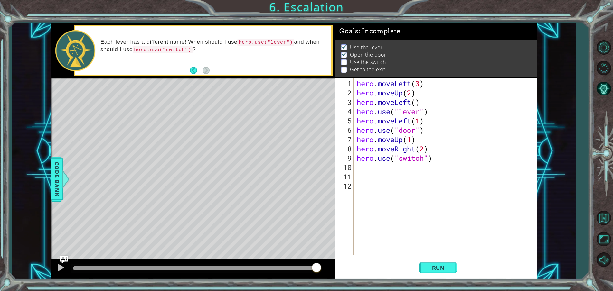
scroll to position [0, 3]
click at [441, 270] on span "Run" at bounding box center [438, 268] width 25 height 6
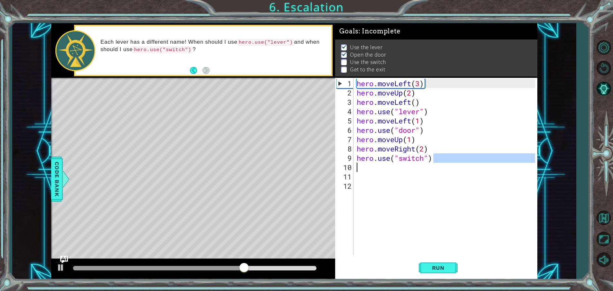
drag, startPoint x: 435, startPoint y: 157, endPoint x: 359, endPoint y: 161, distance: 75.5
click at [360, 162] on div "hero . moveLeft ( 3 ) hero . moveUp ( 2 ) hero . moveLeft ( ) hero . use ( "lev…" at bounding box center [447, 177] width 183 height 196
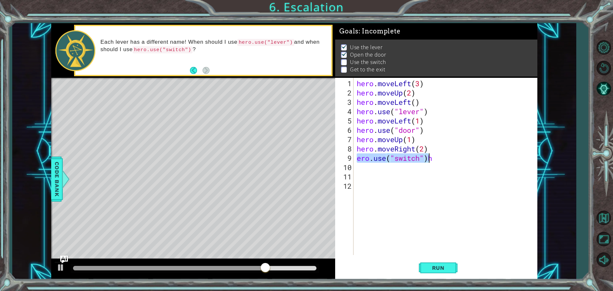
type textarea "h"
click at [361, 161] on div "hero . moveLeft ( 3 ) hero . moveUp ( 2 ) hero . moveLeft ( ) hero . use ( "lev…" at bounding box center [447, 177] width 183 height 196
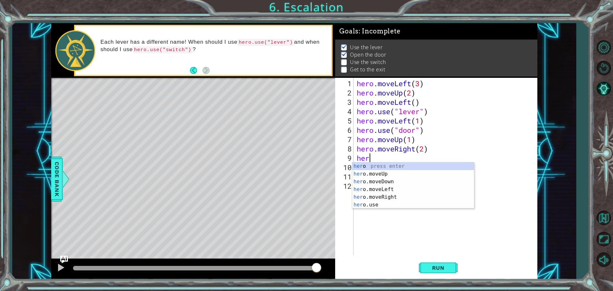
type textarea "h"
click at [424, 177] on div "hero press enter hero .moveUp press enter hero .moveDown press enter hero .move…" at bounding box center [413, 194] width 122 height 62
type textarea "hero.moveUp(1)"
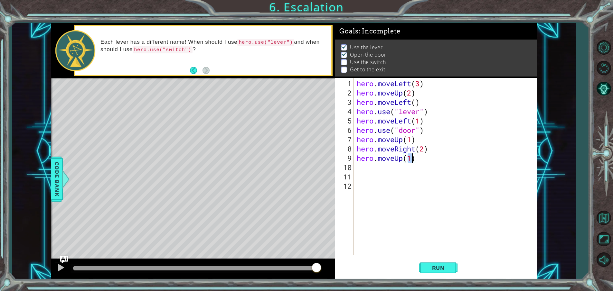
click at [409, 174] on div "hero . moveLeft ( 3 ) hero . moveUp ( 2 ) hero . moveLeft ( ) hero . use ( "lev…" at bounding box center [447, 177] width 183 height 196
click at [370, 167] on div "hero . moveLeft ( 3 ) hero . moveUp ( 2 ) hero . moveLeft ( ) hero . use ( "lev…" at bounding box center [447, 177] width 183 height 196
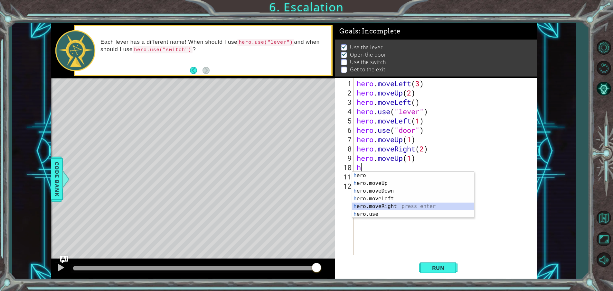
click at [383, 205] on div "h ero press enter h ero.moveUp press enter h ero.moveDown press enter h ero.mov…" at bounding box center [413, 203] width 122 height 62
type textarea "hero.moveRight(1)"
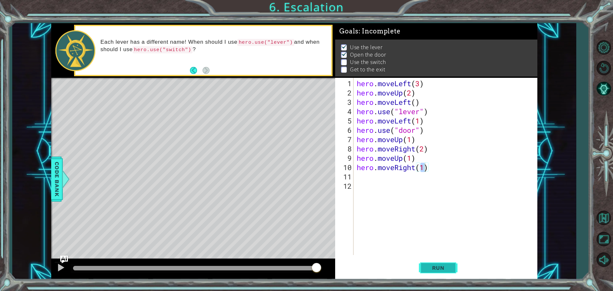
click at [449, 273] on button "Run" at bounding box center [438, 268] width 39 height 20
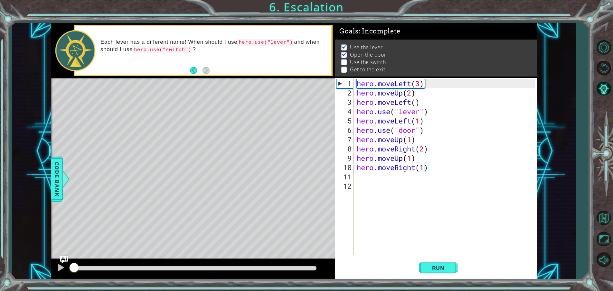
drag, startPoint x: 113, startPoint y: 265, endPoint x: 35, endPoint y: 268, distance: 77.7
click at [35, 268] on div "1 ההההההההההההההההההההההההההההההההההההההההההההההההההההההההההההההההההההההההההההה…" at bounding box center [294, 151] width 564 height 256
drag, startPoint x: 42, startPoint y: 276, endPoint x: 47, endPoint y: 274, distance: 5.2
click at [43, 276] on div "1 ההההההההההההההההההההההההההההההההההההההההההההההההההההההההההההההההההההההההההההה…" at bounding box center [294, 151] width 564 height 256
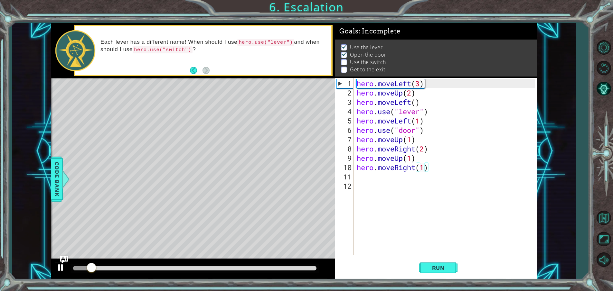
click at [59, 269] on div at bounding box center [61, 268] width 8 height 8
drag, startPoint x: 92, startPoint y: 266, endPoint x: 79, endPoint y: 266, distance: 13.5
click at [79, 266] on div at bounding box center [79, 269] width 12 height 12
drag, startPoint x: 79, startPoint y: 266, endPoint x: 141, endPoint y: 269, distance: 61.9
click at [141, 269] on div at bounding box center [141, 269] width 12 height 12
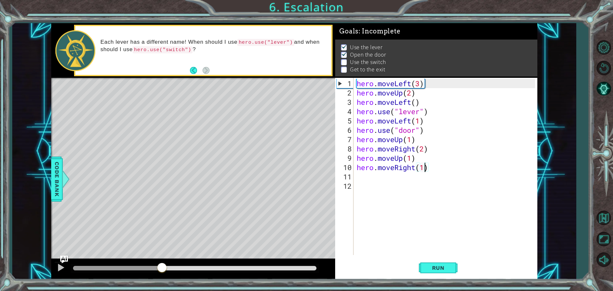
drag, startPoint x: 141, startPoint y: 269, endPoint x: 162, endPoint y: 272, distance: 21.8
click at [162, 272] on div at bounding box center [162, 269] width 12 height 12
drag, startPoint x: 162, startPoint y: 272, endPoint x: 194, endPoint y: 268, distance: 31.5
click at [168, 268] on div at bounding box center [162, 269] width 12 height 12
click at [200, 267] on div at bounding box center [194, 268] width 243 height 5
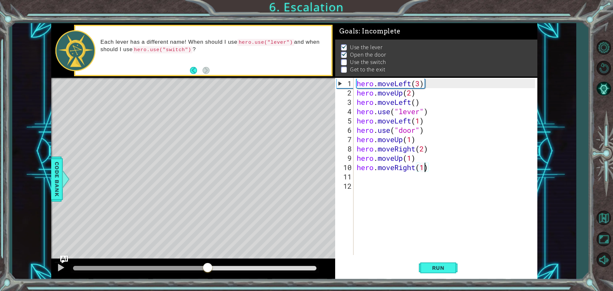
click at [208, 268] on div at bounding box center [194, 268] width 243 height 5
drag, startPoint x: 229, startPoint y: 272, endPoint x: 247, endPoint y: 274, distance: 18.8
click at [229, 272] on div at bounding box center [195, 268] width 249 height 9
click at [247, 274] on div at bounding box center [193, 269] width 284 height 21
click at [248, 269] on div at bounding box center [194, 268] width 243 height 5
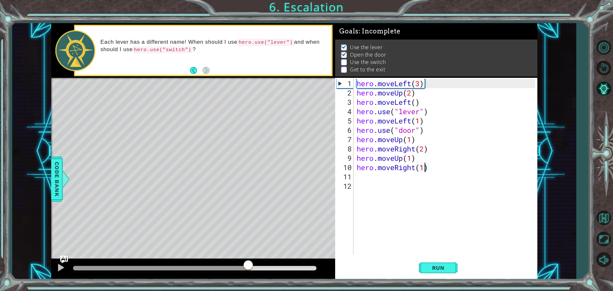
drag, startPoint x: 251, startPoint y: 269, endPoint x: 266, endPoint y: 268, distance: 14.8
click at [252, 268] on div at bounding box center [249, 266] width 12 height 12
click at [267, 268] on div at bounding box center [194, 268] width 243 height 5
click at [269, 268] on div at bounding box center [268, 267] width 12 height 12
drag, startPoint x: 269, startPoint y: 268, endPoint x: 286, endPoint y: 267, distance: 16.8
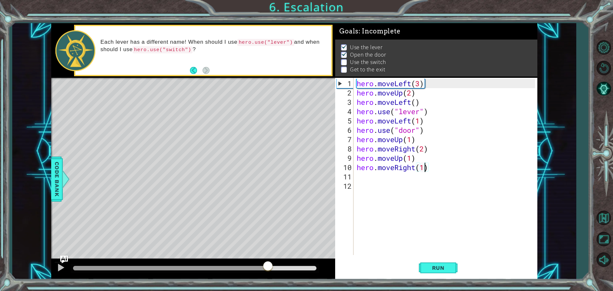
click at [270, 268] on div at bounding box center [268, 267] width 12 height 12
click at [286, 267] on div at bounding box center [194, 268] width 243 height 5
click at [286, 267] on div at bounding box center [286, 267] width 12 height 12
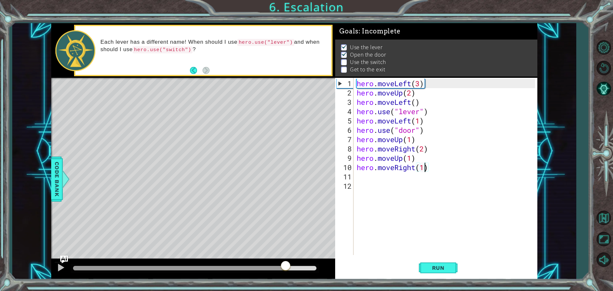
click at [286, 267] on div at bounding box center [286, 267] width 12 height 12
click at [286, 267] on div at bounding box center [286, 265] width 12 height 12
drag, startPoint x: 286, startPoint y: 267, endPoint x: 290, endPoint y: 268, distance: 3.9
click at [290, 268] on div at bounding box center [286, 268] width 12 height 12
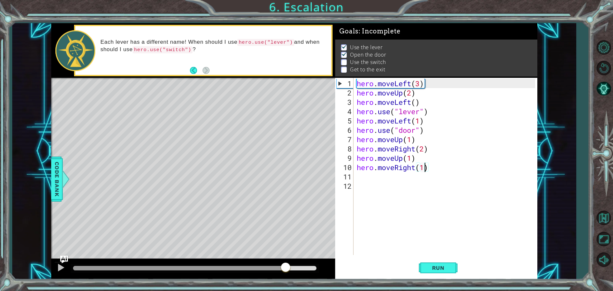
click at [304, 268] on div at bounding box center [194, 268] width 243 height 5
click at [304, 268] on div at bounding box center [305, 269] width 12 height 12
click at [304, 268] on div at bounding box center [305, 268] width 12 height 12
click at [304, 267] on div at bounding box center [305, 265] width 12 height 12
click at [304, 267] on div at bounding box center [305, 267] width 12 height 12
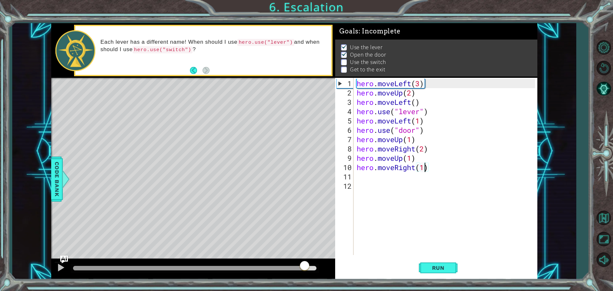
click at [304, 267] on div at bounding box center [305, 267] width 12 height 12
click at [304, 267] on div at bounding box center [305, 266] width 12 height 12
click at [304, 268] on div at bounding box center [305, 268] width 12 height 12
click at [304, 268] on div at bounding box center [304, 269] width 12 height 12
click at [304, 268] on div at bounding box center [304, 268] width 12 height 12
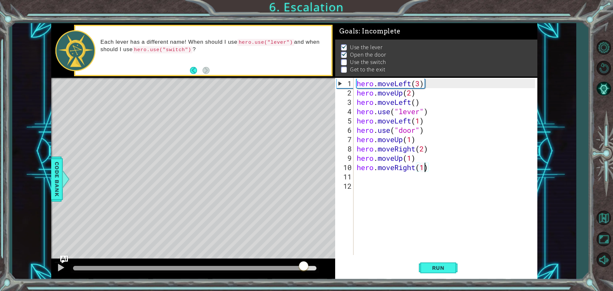
click at [304, 268] on div at bounding box center [304, 267] width 12 height 12
click at [304, 268] on div at bounding box center [304, 265] width 12 height 12
click at [302, 265] on div at bounding box center [304, 267] width 12 height 12
click at [302, 265] on div at bounding box center [304, 268] width 12 height 12
click at [302, 265] on div at bounding box center [304, 269] width 12 height 12
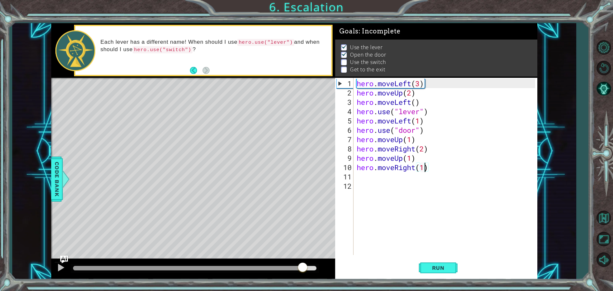
click at [302, 265] on div at bounding box center [303, 269] width 12 height 12
click at [302, 265] on div at bounding box center [303, 266] width 12 height 12
click at [302, 265] on div at bounding box center [303, 268] width 12 height 12
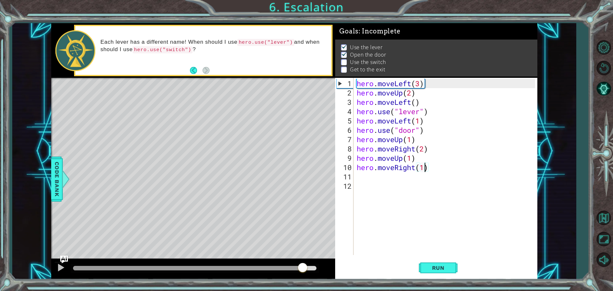
click at [302, 265] on div at bounding box center [303, 269] width 12 height 12
click at [302, 265] on div at bounding box center [303, 268] width 12 height 12
click at [302, 265] on div at bounding box center [303, 265] width 12 height 12
click at [315, 267] on div at bounding box center [194, 268] width 243 height 5
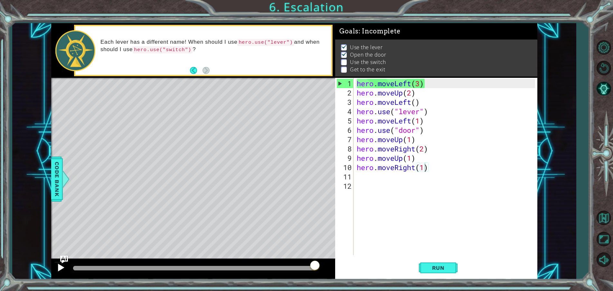
click at [61, 267] on div at bounding box center [61, 268] width 8 height 8
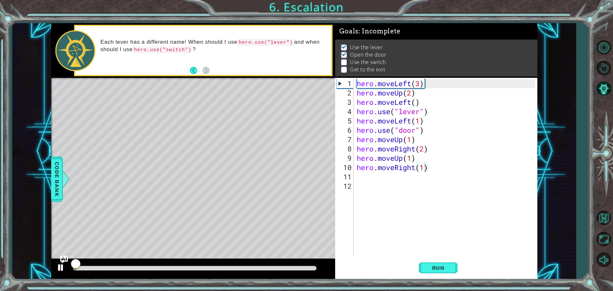
click at [61, 267] on div at bounding box center [61, 268] width 8 height 8
click at [356, 177] on div "hero . moveLeft ( 3 ) hero . moveUp ( 2 ) hero . moveLeft ( ) hero . use ( "lev…" at bounding box center [447, 177] width 183 height 196
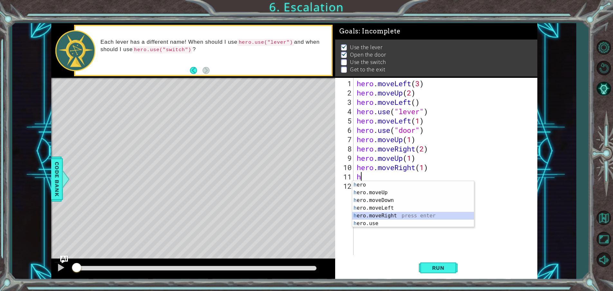
click at [438, 214] on div "h ero press enter h ero.moveUp press enter h ero.moveDown press enter h ero.mov…" at bounding box center [413, 212] width 122 height 62
type textarea "hero.moveRight(1)"
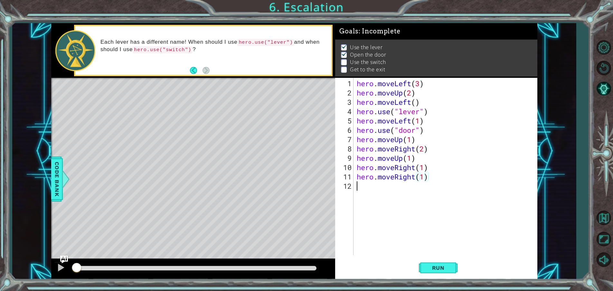
click at [382, 193] on div "hero . moveLeft ( 3 ) hero . moveUp ( 2 ) hero . moveLeft ( ) hero . use ( "lev…" at bounding box center [447, 177] width 183 height 196
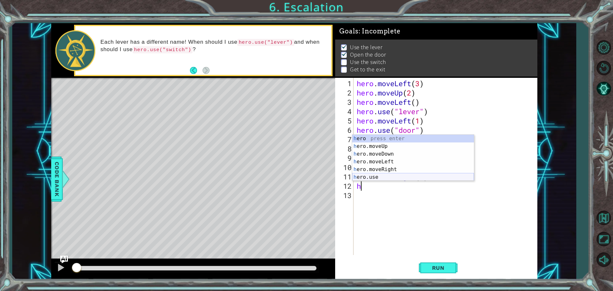
click at [382, 175] on div "h ero press enter h ero.moveUp press enter h ero.moveDown press enter h ero.mov…" at bounding box center [413, 166] width 122 height 62
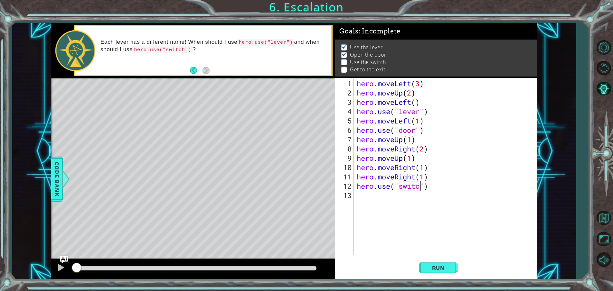
scroll to position [0, 3]
type textarea "hero.use("switch")"
click at [438, 269] on span "Run" at bounding box center [438, 268] width 25 height 6
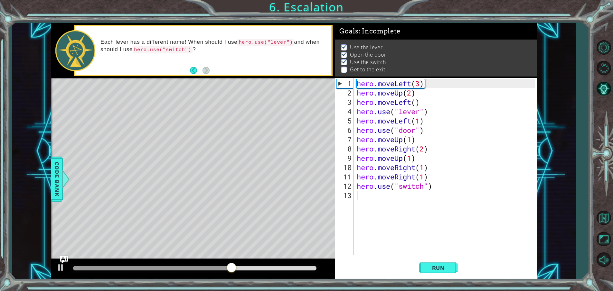
click at [359, 196] on div "hero . moveLeft ( 3 ) hero . moveUp ( 2 ) hero . moveLeft ( ) hero . use ( "lev…" at bounding box center [447, 177] width 183 height 196
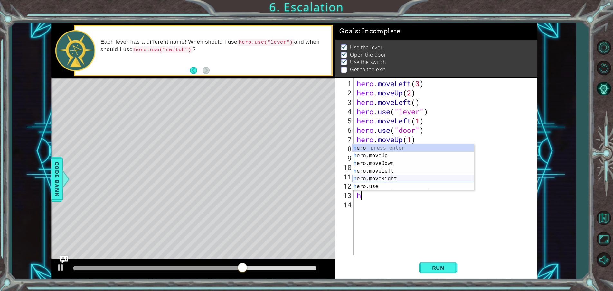
click at [376, 176] on div "h ero press enter h ero.moveUp press enter h ero.moveDown press enter h ero.mov…" at bounding box center [413, 175] width 122 height 62
type textarea "hero.moveRight(1)"
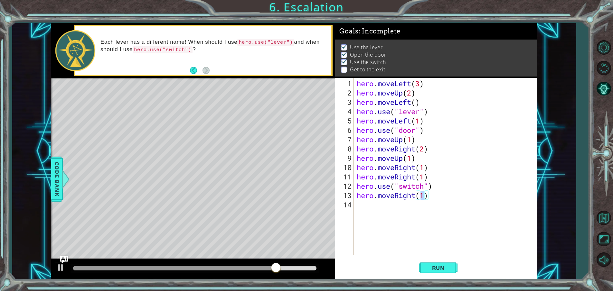
click at [374, 210] on div "hero . moveLeft ( 3 ) hero . moveUp ( 2 ) hero . moveLeft ( ) hero . use ( "lev…" at bounding box center [447, 177] width 183 height 196
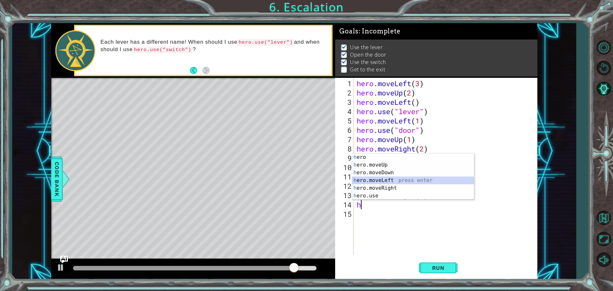
click at [393, 180] on div "h ero press enter h ero.moveUp press enter h ero.moveDown press enter h ero.mov…" at bounding box center [413, 185] width 122 height 62
type textarea "hero.moveLeft(1)"
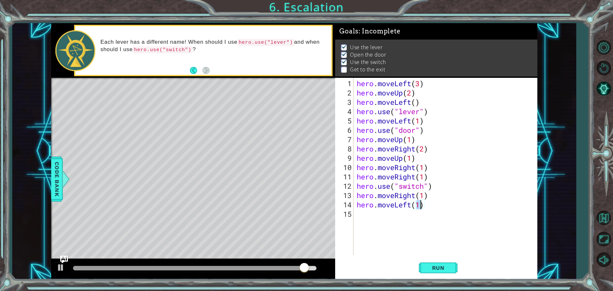
click at [381, 218] on div "hero . moveLeft ( 3 ) hero . moveUp ( 2 ) hero . moveLeft ( ) hero . use ( "lev…" at bounding box center [447, 177] width 183 height 196
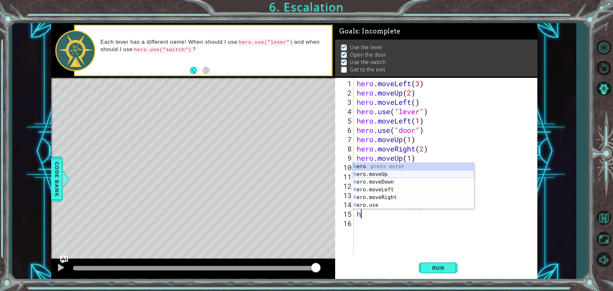
click at [394, 174] on div "h ero press enter h ero.moveUp press enter h ero.moveDown press enter h ero.mov…" at bounding box center [413, 194] width 122 height 62
type textarea "hero.moveUp(1)"
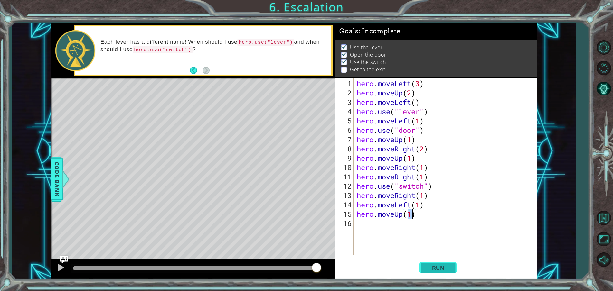
click at [436, 273] on button "Run" at bounding box center [438, 268] width 39 height 20
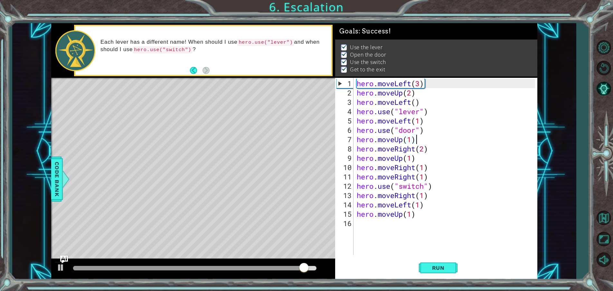
click at [418, 140] on div "hero . moveLeft ( 3 ) hero . moveUp ( 2 ) hero . moveLeft ( ) hero . use ( "lev…" at bounding box center [447, 177] width 183 height 196
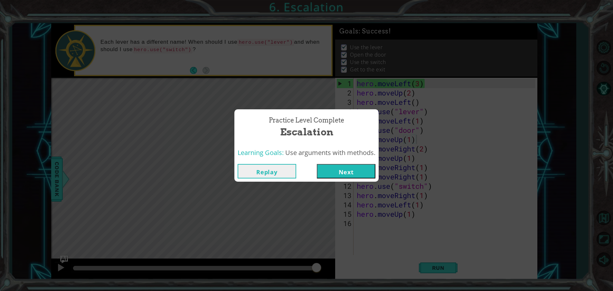
click at [338, 171] on button "Next" at bounding box center [346, 171] width 59 height 14
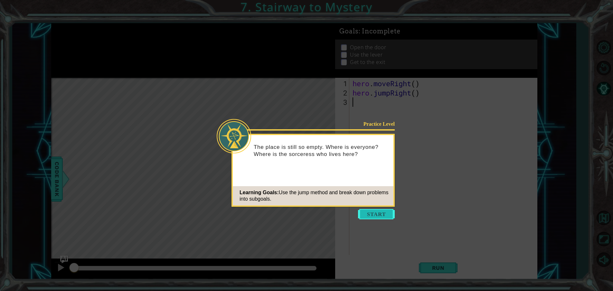
click at [393, 214] on button "Start" at bounding box center [376, 214] width 37 height 10
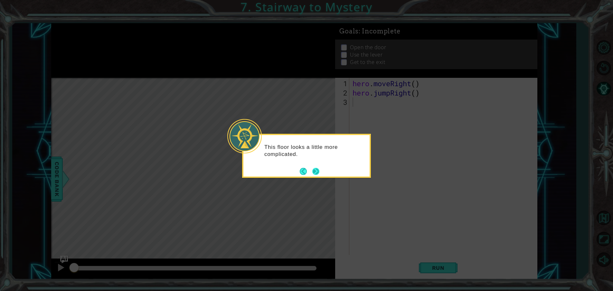
click at [316, 169] on button "Next" at bounding box center [316, 172] width 10 height 10
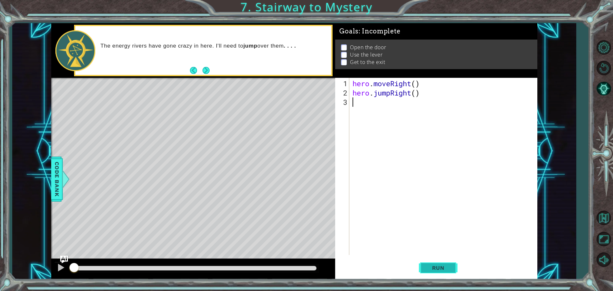
click at [429, 271] on span "Run" at bounding box center [438, 268] width 25 height 6
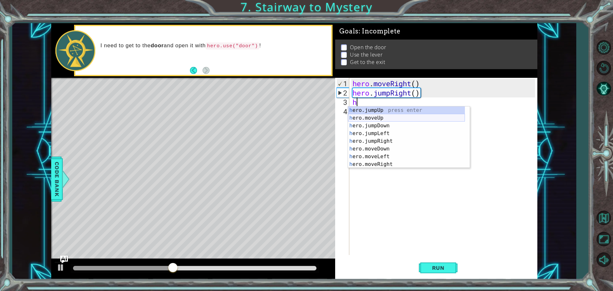
click at [438, 119] on div "h ero.jumpUp press enter h ero.moveUp press enter h ero.jumpDown press enter h …" at bounding box center [406, 145] width 117 height 77
type textarea "hero.moveUp(1)"
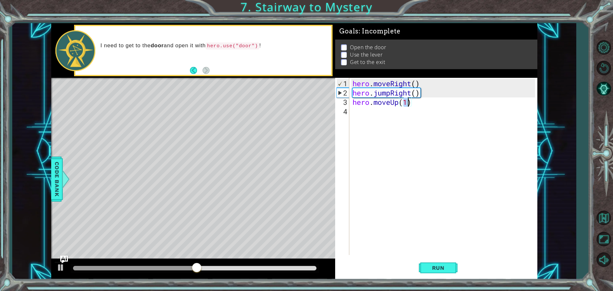
click at [378, 115] on div "hero . moveRight ( ) hero . jumpRight ( ) hero . moveUp ( 1 )" at bounding box center [444, 177] width 187 height 196
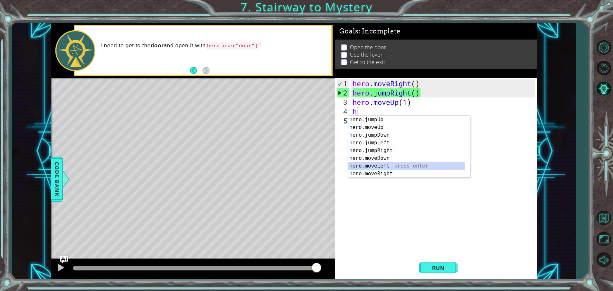
click at [388, 163] on div "h ero.jumpUp press enter h ero.moveUp press enter h ero.jumpDown press enter h …" at bounding box center [406, 154] width 117 height 77
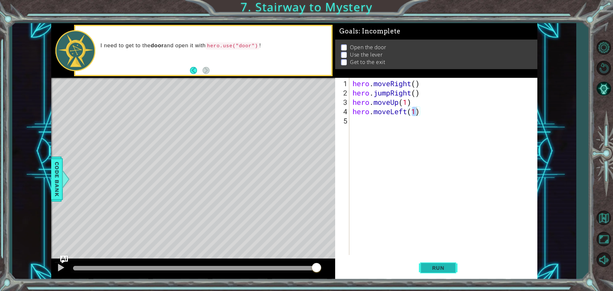
click at [448, 264] on button "Run" at bounding box center [438, 268] width 39 height 20
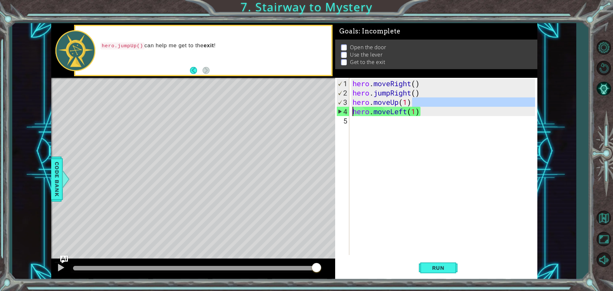
drag, startPoint x: 415, startPoint y: 103, endPoint x: 334, endPoint y: 109, distance: 81.1
click at [334, 109] on div "1 ההההההההההההההההההההההההההההההההההההההההההההההההההההההההההההההההההההההההההההה…" at bounding box center [294, 151] width 486 height 256
drag, startPoint x: 445, startPoint y: 105, endPoint x: 442, endPoint y: 117, distance: 13.0
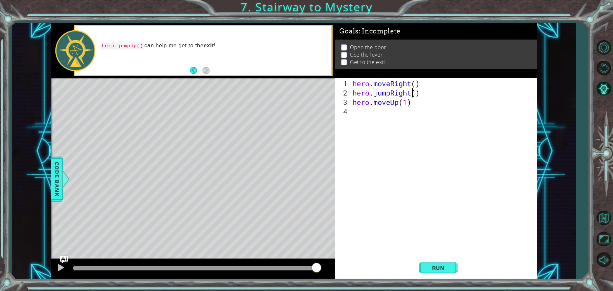
drag, startPoint x: 414, startPoint y: 89, endPoint x: 409, endPoint y: 93, distance: 6.6
click at [409, 93] on div "hero . moveRight ( ) hero . jumpRight ( ) hero . moveUp ( 1 )" at bounding box center [444, 177] width 187 height 196
click at [412, 100] on div "hero . moveRight ( ) hero . jumpRight ( ) hero . moveUp ( 1 )" at bounding box center [444, 177] width 187 height 196
type textarea "hero.moveUp(1)"
drag, startPoint x: 412, startPoint y: 100, endPoint x: 341, endPoint y: 99, distance: 70.9
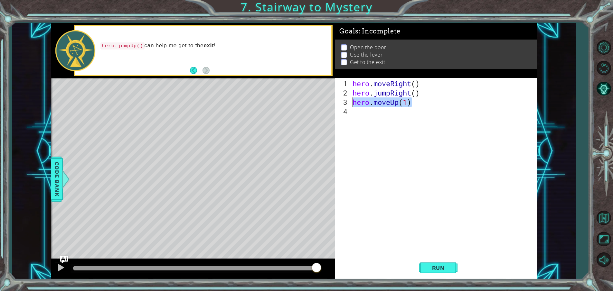
click at [341, 99] on div "hero.moveUp(1) 1 2 3 4 hero . moveRight ( ) hero . jumpRight ( ) hero . moveUp …" at bounding box center [435, 166] width 200 height 177
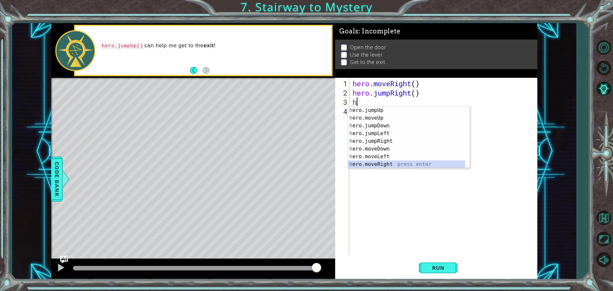
click at [389, 162] on div "h ero.jumpUp press enter h ero.moveUp press enter h ero.jumpDown press enter h …" at bounding box center [406, 145] width 117 height 77
type textarea "hero.moveRight(1)"
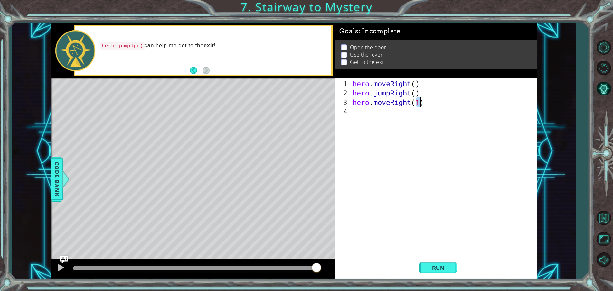
click at [370, 118] on div "hero . moveRight ( ) hero . jumpRight ( ) hero . moveRight ( 1 )" at bounding box center [444, 177] width 187 height 196
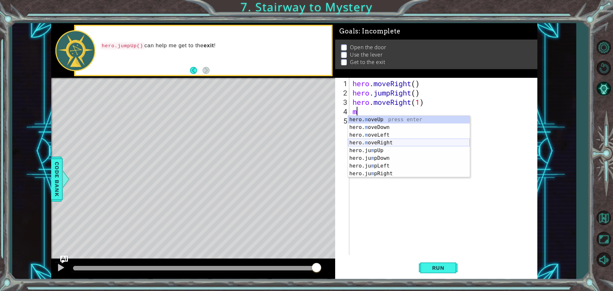
click at [400, 144] on div "hero. m oveUp press enter hero. m oveDown press enter hero. m oveLeft press ent…" at bounding box center [409, 154] width 122 height 77
type textarea "hero.moveRight(1)"
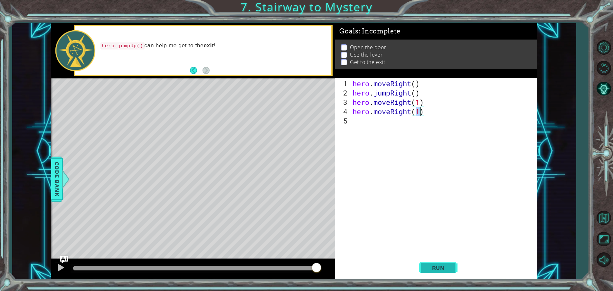
click at [444, 261] on button "Run" at bounding box center [438, 268] width 39 height 20
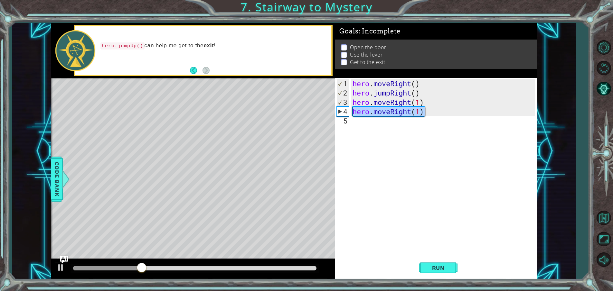
drag, startPoint x: 435, startPoint y: 113, endPoint x: 350, endPoint y: 112, distance: 84.4
click at [350, 112] on div "hero.moveRight(1) 1 2 3 4 5 hero . moveRight ( ) hero . jumpRight ( ) hero . mo…" at bounding box center [435, 166] width 200 height 177
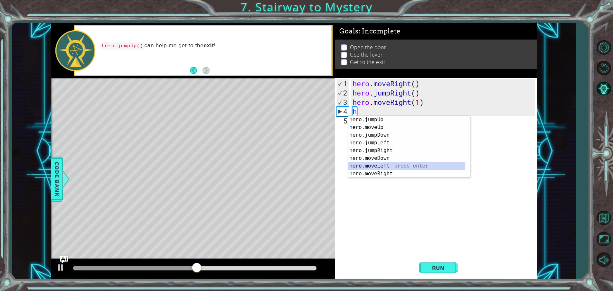
click at [392, 163] on div "h ero.jumpUp press enter h ero.moveUp press enter h ero.jumpDown press enter h …" at bounding box center [406, 154] width 117 height 77
type textarea "hero.moveLeft(1)"
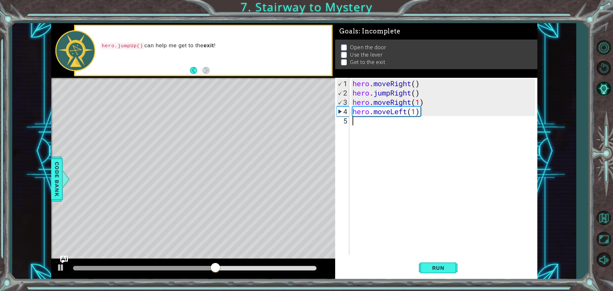
click at [388, 120] on div "hero . moveRight ( ) hero . jumpRight ( ) hero . moveRight ( 1 ) hero . moveLef…" at bounding box center [444, 177] width 187 height 196
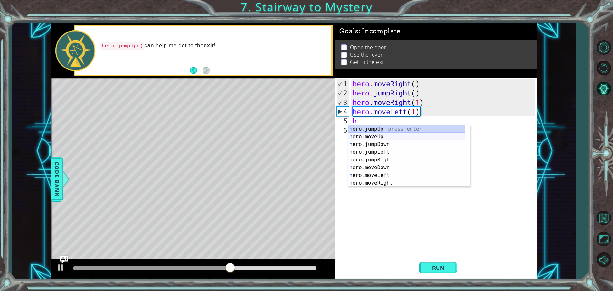
click at [394, 136] on div "h ero.jumpUp press enter h ero.moveUp press enter h ero.jumpDown press enter h …" at bounding box center [406, 163] width 117 height 77
type textarea "hero.moveUp(1)"
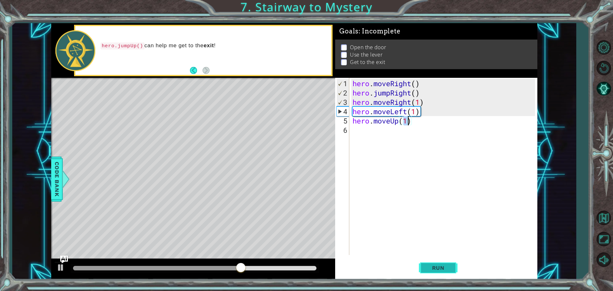
click at [444, 267] on span "Run" at bounding box center [438, 268] width 25 height 6
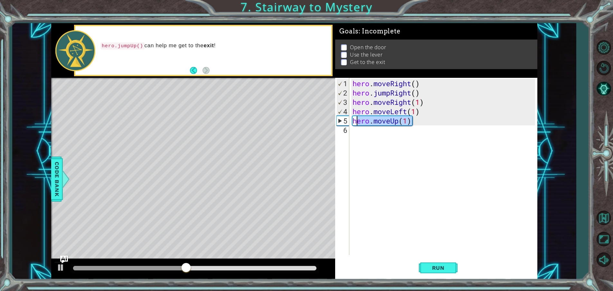
drag, startPoint x: 419, startPoint y: 125, endPoint x: 355, endPoint y: 120, distance: 63.9
click at [355, 120] on div "hero . moveRight ( ) hero . jumpRight ( ) hero . moveRight ( 1 ) hero . moveLef…" at bounding box center [444, 177] width 187 height 196
click at [424, 129] on div "hero . moveRight ( ) hero . jumpRight ( ) hero . moveRight ( 1 ) hero . moveLef…" at bounding box center [444, 177] width 187 height 196
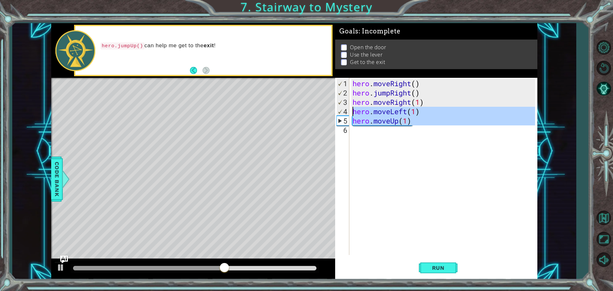
drag, startPoint x: 420, startPoint y: 125, endPoint x: 354, endPoint y: 107, distance: 69.2
click at [354, 107] on div "hero . moveRight ( ) hero . jumpRight ( ) hero . moveRight ( 1 ) hero . moveLef…" at bounding box center [444, 177] width 187 height 196
type textarea "hero.moveLeft(1) hero.moveUp(1)"
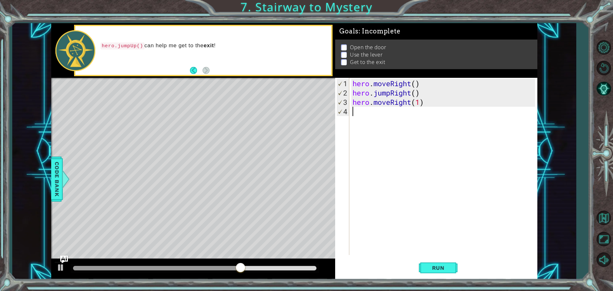
type textarea "h"
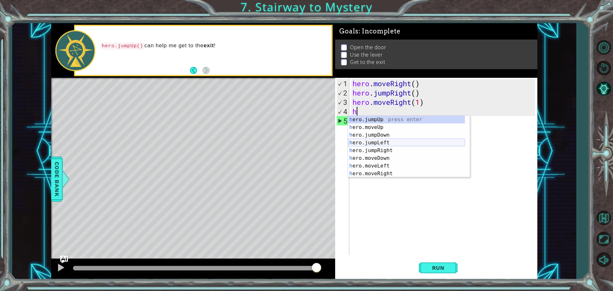
click at [408, 144] on div "h ero.jumpUp press enter h ero.moveUp press enter h ero.jumpDown press enter h …" at bounding box center [406, 154] width 117 height 77
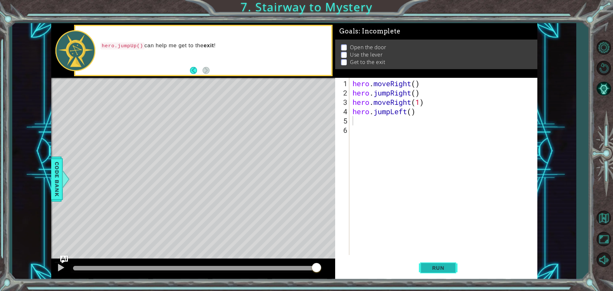
click at [439, 263] on button "Run" at bounding box center [438, 268] width 39 height 20
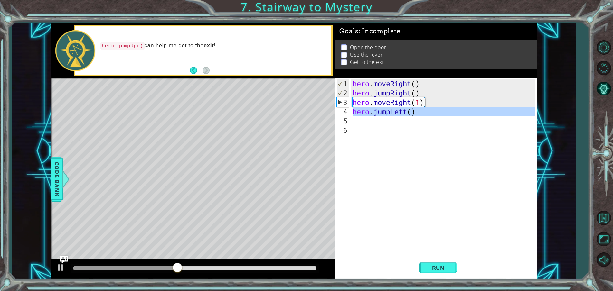
drag, startPoint x: 419, startPoint y: 116, endPoint x: 334, endPoint y: 114, distance: 85.1
click at [334, 114] on div "1 ההההההההההההההההההההההההההההההההההההההההההההההההההההההההההההההההההההההההההההה…" at bounding box center [294, 151] width 486 height 256
type textarea "hero.jumpLeft()"
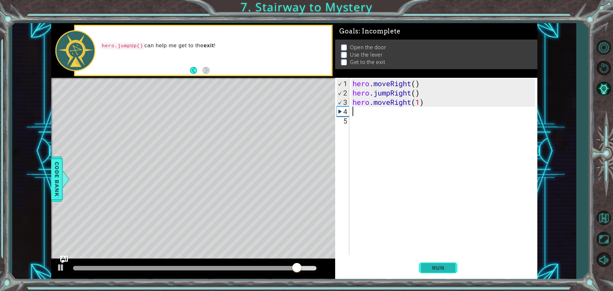
click at [443, 269] on button "Run" at bounding box center [438, 268] width 39 height 20
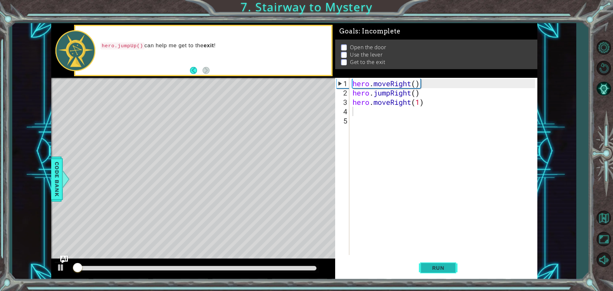
click at [443, 269] on span "Run" at bounding box center [438, 268] width 25 height 6
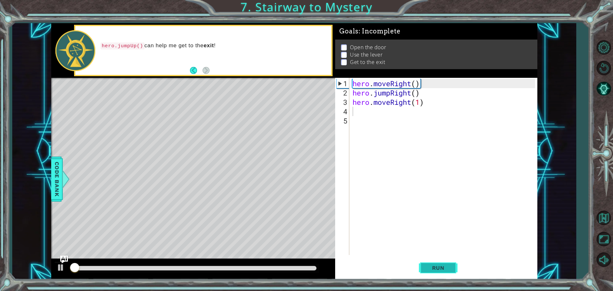
click at [443, 269] on span "Run" at bounding box center [438, 268] width 25 height 6
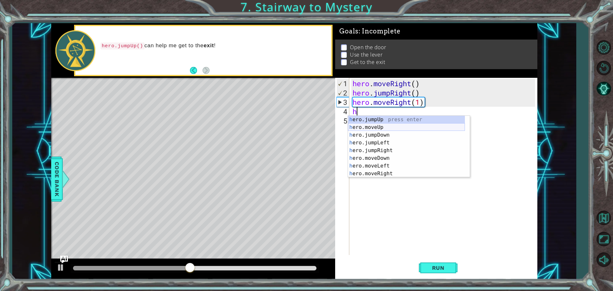
click at [387, 130] on div "h ero.jumpUp press enter h ero.moveUp press enter h ero.jumpDown press enter h …" at bounding box center [406, 154] width 117 height 77
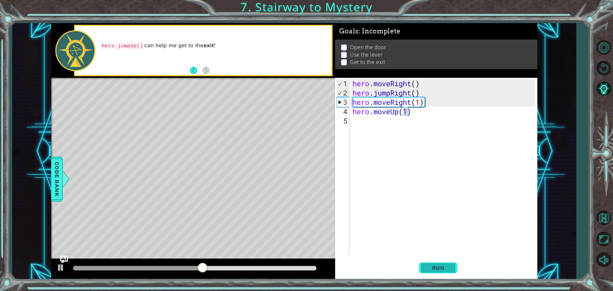
click at [433, 264] on button "Run" at bounding box center [438, 268] width 39 height 20
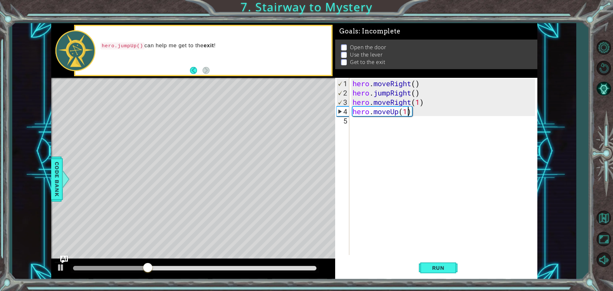
click at [351, 121] on div "hero.moveUp(1) 1 2 3 4 5 hero . moveRight ( ) hero . jumpRight ( ) hero . moveR…" at bounding box center [435, 166] width 200 height 177
type textarea "hero.moveUp(1)"
click at [357, 121] on div "hero . moveRight ( ) hero . jumpRight ( ) hero . moveRight ( 1 ) hero . moveUp …" at bounding box center [444, 177] width 187 height 196
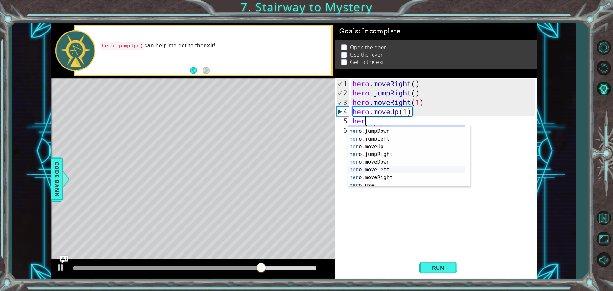
scroll to position [8, 0]
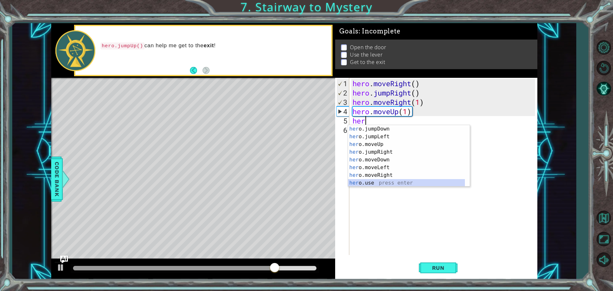
click at [395, 180] on div "her o.jumpDown press enter her o.jumpLeft press enter her o.moveUp press enter …" at bounding box center [406, 163] width 117 height 77
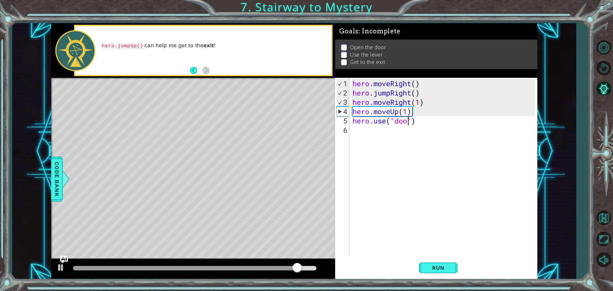
scroll to position [0, 3]
type textarea "hero.use("door")"
click at [434, 267] on span "Run" at bounding box center [438, 268] width 25 height 6
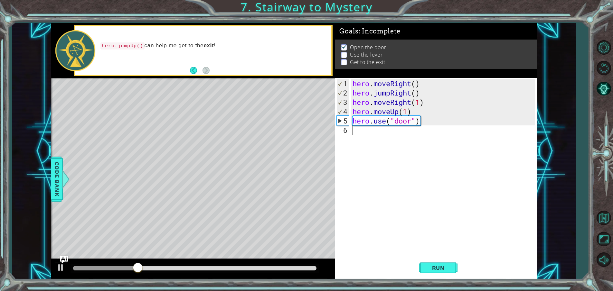
click at [366, 129] on div "hero . moveRight ( ) hero . jumpRight ( ) hero . moveRight ( 1 ) hero . moveUp …" at bounding box center [444, 177] width 187 height 196
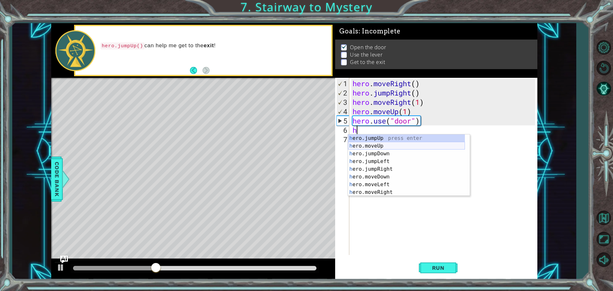
click at [414, 150] on div "h ero.jumpUp press enter h ero.moveUp press enter h ero.jumpDown press enter h …" at bounding box center [406, 173] width 117 height 77
type textarea "hero.moveUp(1)"
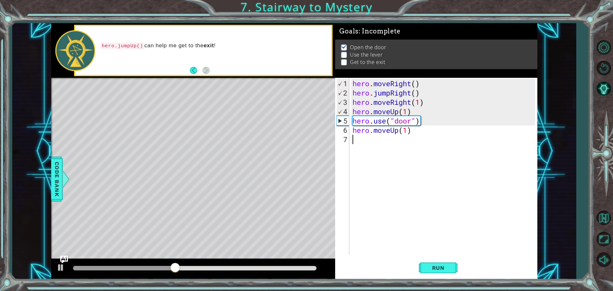
click at [369, 147] on div "hero . moveRight ( ) hero . jumpRight ( ) hero . moveRight ( 1 ) hero . moveUp …" at bounding box center [444, 177] width 187 height 196
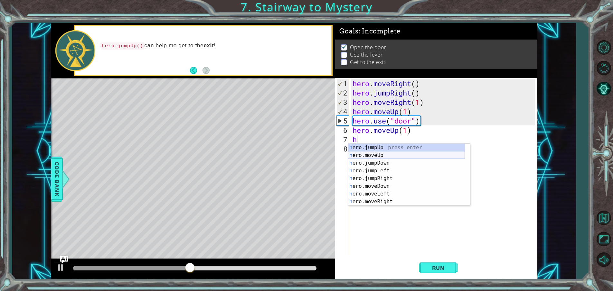
click at [379, 158] on div "h ero.jumpUp press enter h ero.moveUp press enter h ero.jumpDown press enter h …" at bounding box center [406, 182] width 117 height 77
type textarea "hero.moveUp(1)"
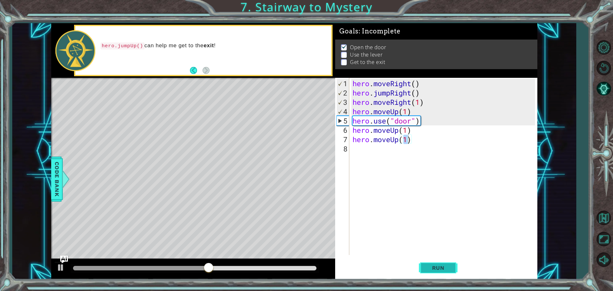
click at [447, 264] on button "Run" at bounding box center [438, 268] width 39 height 20
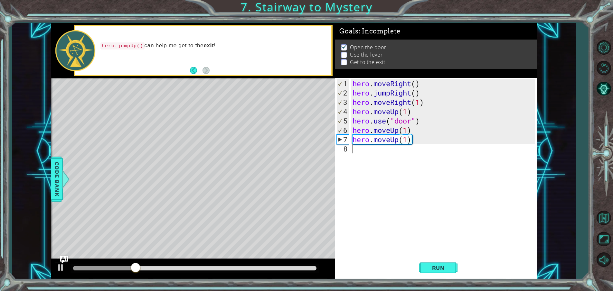
click at [365, 152] on div "hero . moveRight ( ) hero . jumpRight ( ) hero . moveRight ( 1 ) hero . moveUp …" at bounding box center [444, 177] width 187 height 196
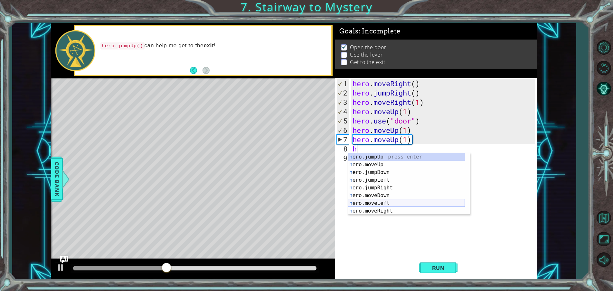
click at [388, 204] on div "h ero.jumpUp press enter h ero.moveUp press enter h ero.jumpDown press enter h …" at bounding box center [406, 191] width 117 height 77
type textarea "hero.moveLeft(1)"
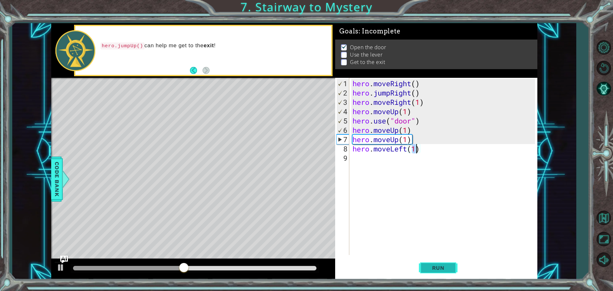
click at [450, 270] on span "Run" at bounding box center [438, 268] width 25 height 6
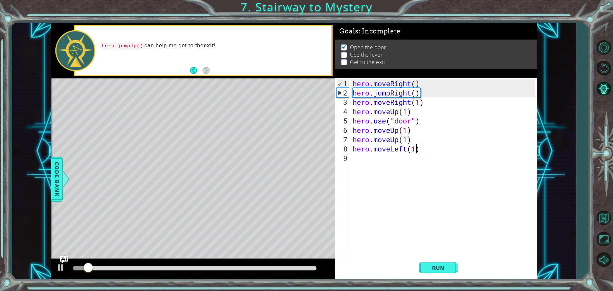
click at [373, 169] on div "hero . moveRight ( ) hero . jumpRight ( ) hero . moveRight ( 1 ) hero . moveUp …" at bounding box center [444, 177] width 187 height 196
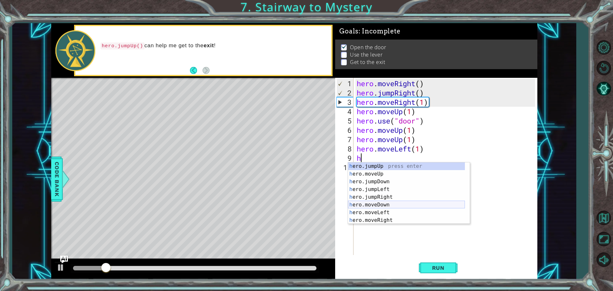
scroll to position [8, 0]
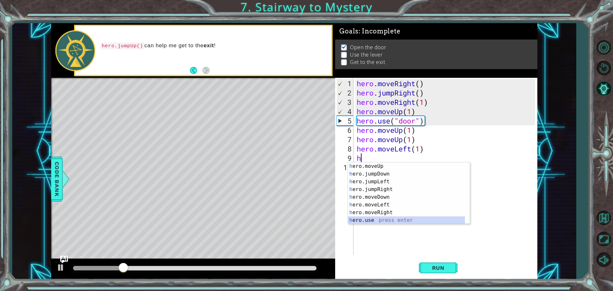
click at [399, 221] on div "h ero.moveUp press enter h ero.jumpDown press enter h ero.jumpLeft press enter …" at bounding box center [406, 201] width 117 height 77
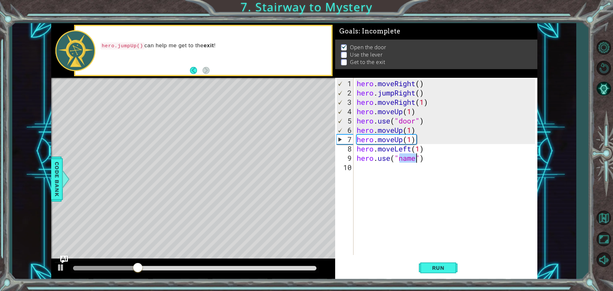
scroll to position [0, 2]
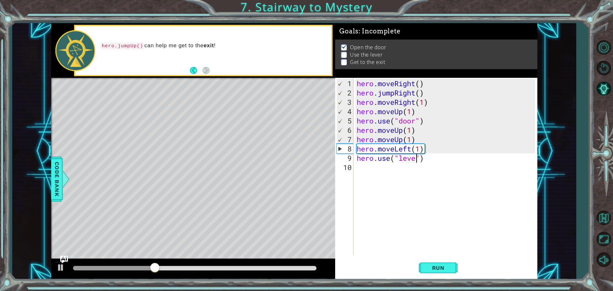
type textarea "hero.use("lever")"
click at [389, 173] on div "hero . moveRight ( ) hero . jumpRight ( ) hero . moveRight ( 1 ) hero . moveUp …" at bounding box center [447, 177] width 183 height 196
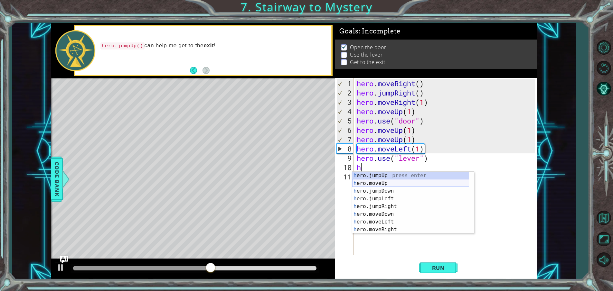
click at [438, 180] on div "h ero.jumpUp press enter h ero.moveUp press enter h ero.jumpDown press enter h …" at bounding box center [410, 210] width 117 height 77
type textarea "hero.moveUp(1)"
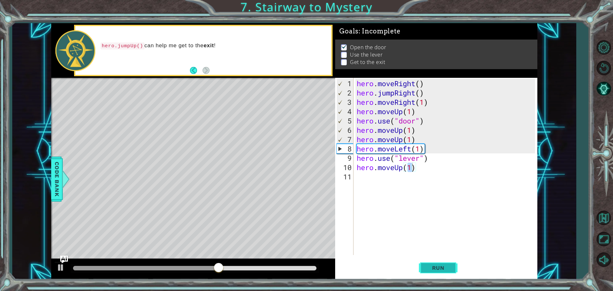
click at [445, 270] on span "Run" at bounding box center [438, 268] width 25 height 6
